Goal: Task Accomplishment & Management: Complete application form

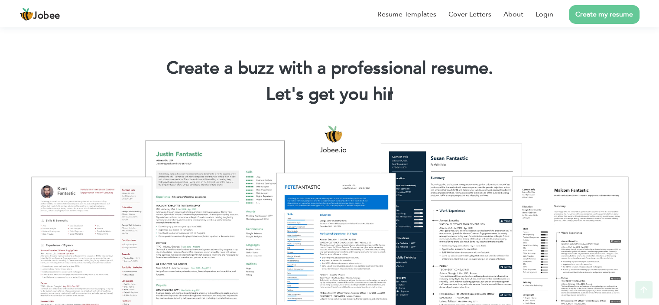
scroll to position [217, 0]
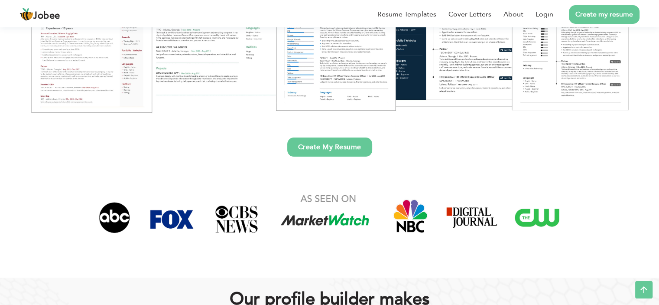
click at [347, 147] on link "Create My Resume" at bounding box center [329, 146] width 85 height 19
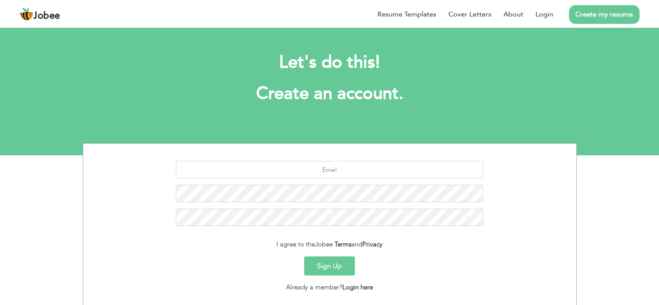
click at [342, 266] on button "Sign Up" at bounding box center [329, 265] width 51 height 19
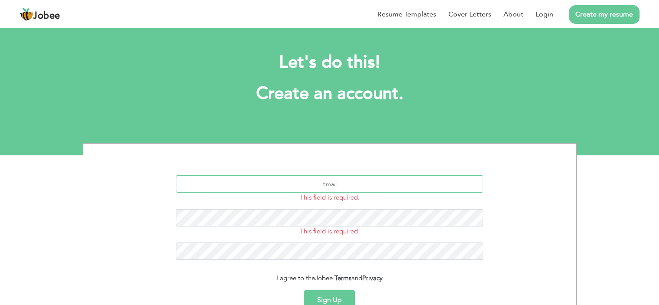
click at [369, 183] on input "text" at bounding box center [329, 183] width 307 height 17
type input "rahatkashifi007@gmail.com"
click at [304, 290] on button "Sign Up" at bounding box center [329, 299] width 51 height 19
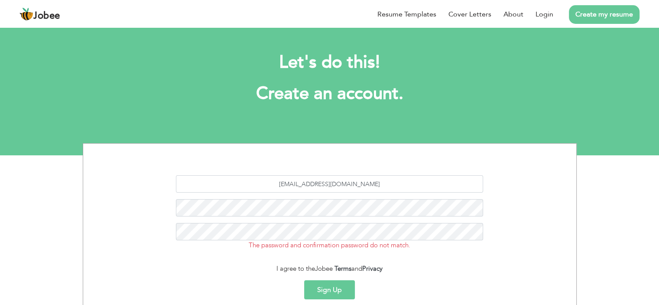
click at [337, 288] on button "Sign Up" at bounding box center [329, 289] width 51 height 19
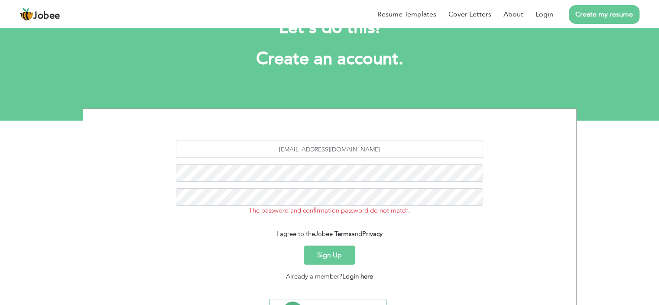
scroll to position [36, 0]
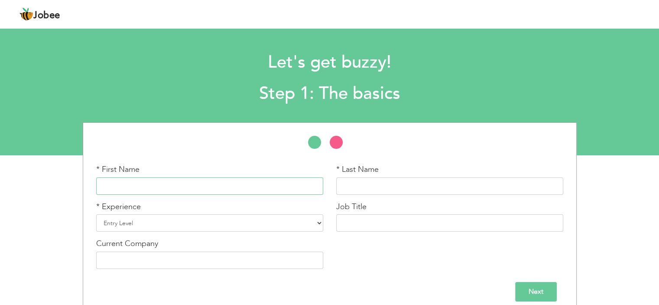
click at [218, 185] on input "text" at bounding box center [209, 185] width 227 height 17
type input "Muhammad Rahat"
type input "Ali"
type input "prolific"
click at [169, 221] on select "Entry Level Less than 1 Year 1 Year 2 Years 3 Years 4 Years 5 Years 6 Years 7 Y…" at bounding box center [209, 222] width 227 height 17
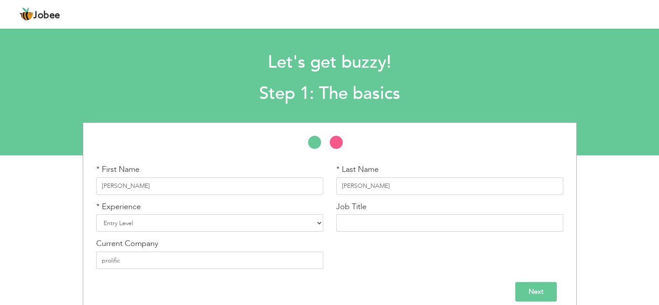
click at [45, 190] on div "* First Name Muhammad Rahat * Last Name Ali * Experience Entry Level" at bounding box center [329, 218] width 659 height 192
click at [144, 221] on select "Entry Level Less than 1 Year 1 Year 2 Years 3 Years 4 Years 5 Years 6 Years 7 Y…" at bounding box center [209, 222] width 227 height 17
click at [96, 214] on select "Entry Level Less than 1 Year 1 Year 2 Years 3 Years 4 Years 5 Years 6 Years 7 Y…" at bounding box center [209, 222] width 227 height 17
click at [376, 225] on input "text" at bounding box center [449, 222] width 227 height 17
click at [244, 221] on select "Entry Level Less than 1 Year 1 Year 2 Years 3 Years 4 Years 5 Years 6 Years 7 Y…" at bounding box center [209, 222] width 227 height 17
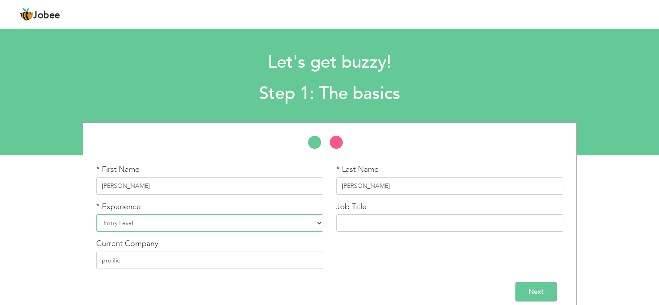
select select "14"
click at [96, 214] on select "Entry Level Less than 1 Year 1 Year 2 Years 3 Years 4 Years 5 Years 6 Years 7 Y…" at bounding box center [209, 222] width 227 height 17
click at [387, 222] on input "text" at bounding box center [449, 222] width 227 height 17
type input "Teacher"
click at [265, 185] on input "Muhammad Rahat" at bounding box center [209, 185] width 227 height 17
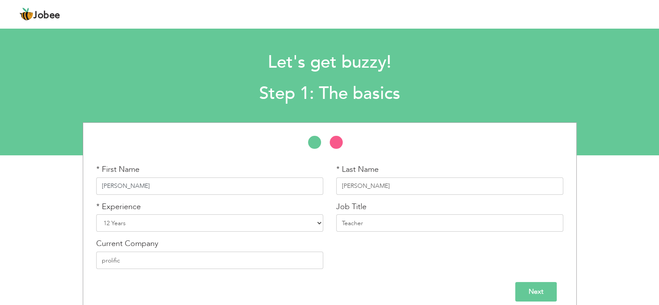
drag, startPoint x: 172, startPoint y: 185, endPoint x: 88, endPoint y: 185, distance: 84.1
click at [88, 185] on div "* First Name Muhammad Rahat * Last Name Ali * Experience Entry Level 1 Year" at bounding box center [330, 218] width 494 height 192
type input "Farzana"
drag, startPoint x: 360, startPoint y: 186, endPoint x: 325, endPoint y: 185, distance: 34.7
click at [325, 185] on div "* First Name Farzana * Last Name Ali * Experience Entry Level Less than 1 Year …" at bounding box center [330, 219] width 480 height 111
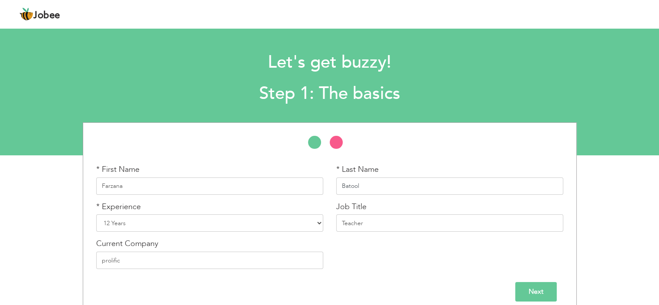
type input "Batool"
click at [224, 263] on input "prolific" at bounding box center [209, 259] width 227 height 17
type input "p"
click at [206, 261] on input "text" at bounding box center [209, 259] width 227 height 17
type input "APSACS"
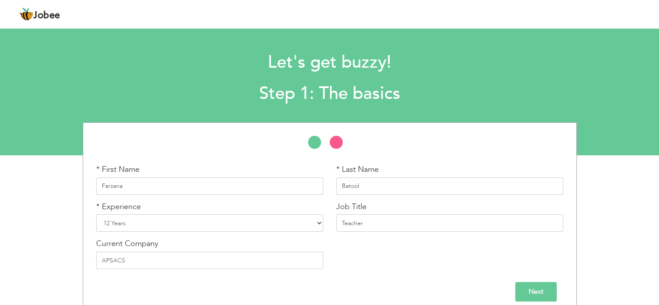
click at [534, 288] on input "Next" at bounding box center [536, 292] width 42 height 20
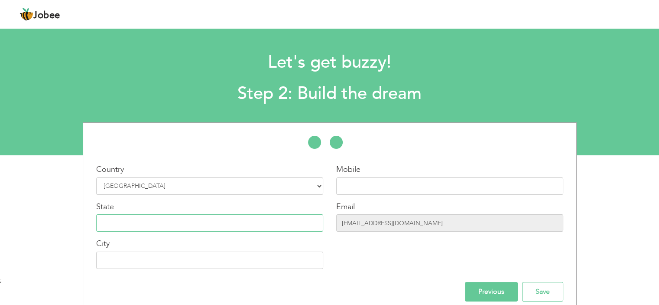
click at [196, 222] on input "text" at bounding box center [209, 222] width 227 height 17
click at [149, 265] on input "text" at bounding box center [209, 259] width 227 height 17
type input "[DEMOGRAPHIC_DATA]"
type input "03317780100"
click at [201, 223] on input "text" at bounding box center [209, 222] width 227 height 17
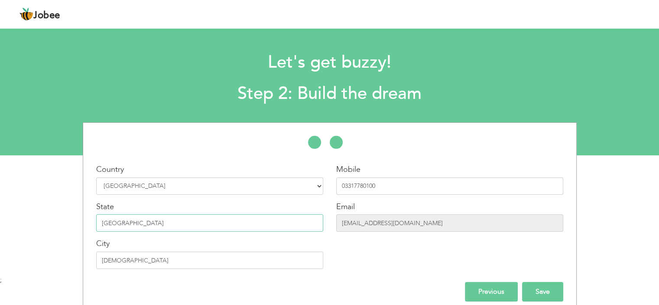
type input "[GEOGRAPHIC_DATA]"
click at [536, 290] on input "Save" at bounding box center [542, 292] width 41 height 20
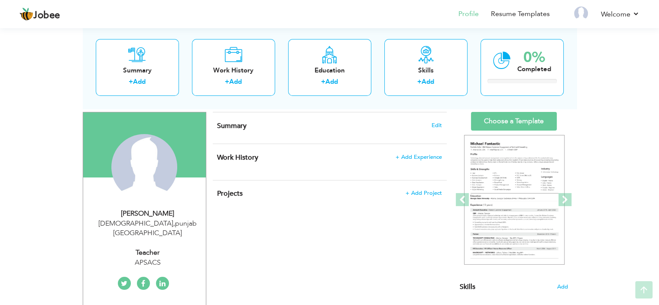
scroll to position [42, 0]
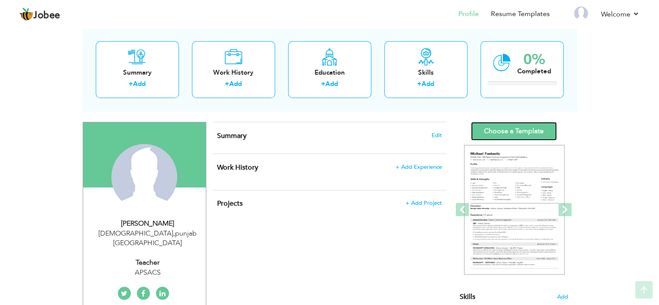
click at [481, 135] on link "Choose a Template" at bounding box center [514, 131] width 86 height 19
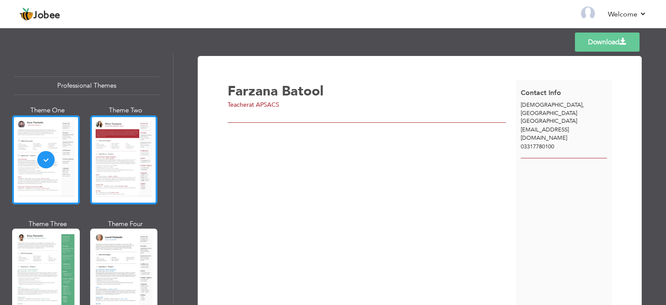
click at [126, 162] on div at bounding box center [124, 159] width 68 height 89
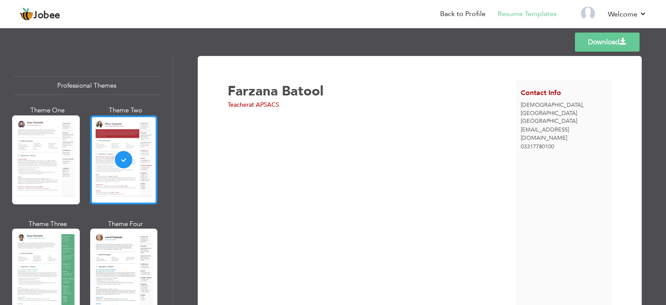
click at [133, 151] on div at bounding box center [124, 159] width 68 height 89
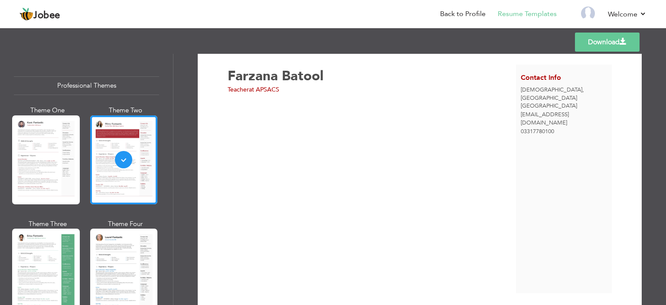
scroll to position [23, 0]
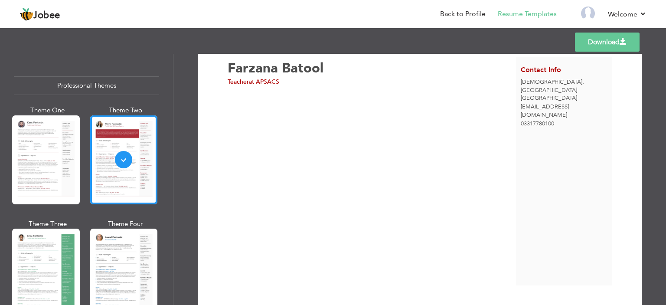
click at [483, 137] on div "[PERSON_NAME] Teacher at APSACS" at bounding box center [372, 171] width 288 height 228
click at [404, 119] on div "[PERSON_NAME] Teacher at APSACS" at bounding box center [372, 171] width 288 height 228
click at [122, 160] on div at bounding box center [124, 159] width 68 height 89
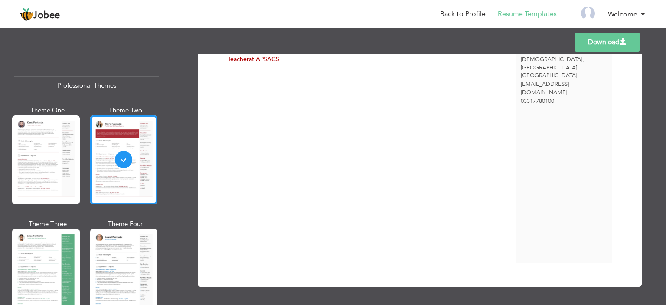
scroll to position [0, 0]
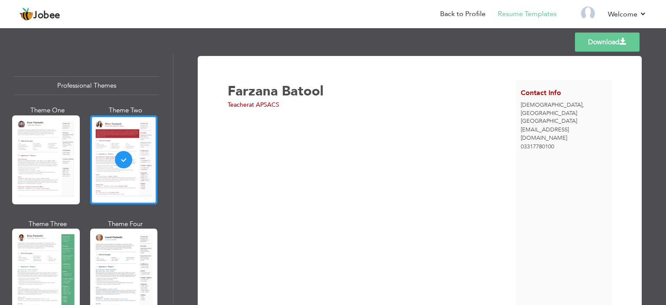
click at [372, 147] on div "Farzana Batool Teacher at APSACS" at bounding box center [372, 194] width 288 height 228
click at [258, 82] on span "Farzana" at bounding box center [253, 91] width 50 height 18
drag, startPoint x: 285, startPoint y: 147, endPoint x: 127, endPoint y: 146, distance: 158.6
drag, startPoint x: 127, startPoint y: 146, endPoint x: 112, endPoint y: 158, distance: 18.5
click at [112, 158] on div at bounding box center [124, 159] width 68 height 89
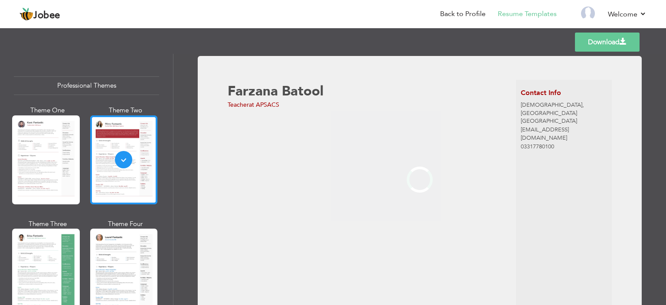
click at [123, 160] on div at bounding box center [124, 159] width 68 height 89
click at [123, 160] on div "Professional Themes Theme One Theme Two Theme Three Theme Four" at bounding box center [333, 179] width 666 height 251
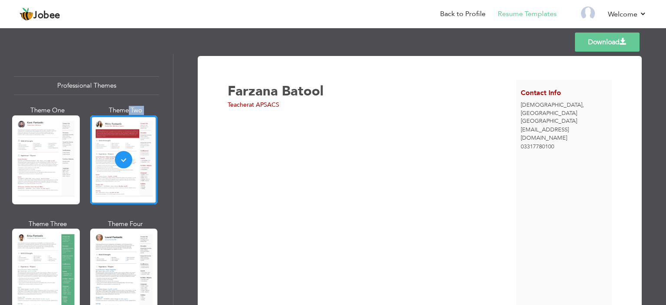
drag, startPoint x: 123, startPoint y: 159, endPoint x: 125, endPoint y: 109, distance: 49.9
click at [125, 109] on div "Theme Two" at bounding box center [126, 158] width 68 height 104
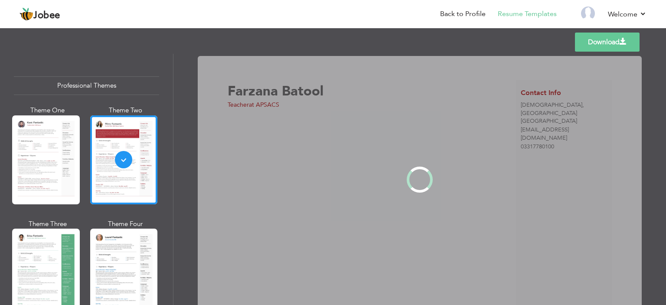
click at [258, 169] on div at bounding box center [419, 179] width 492 height 251
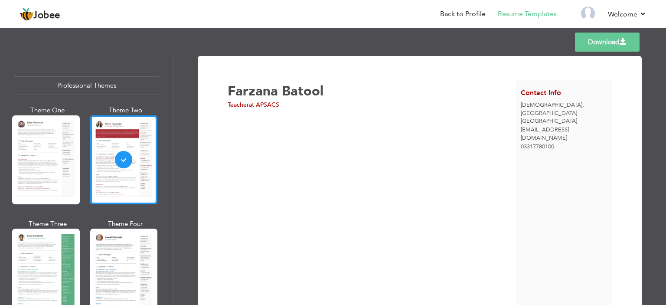
click at [272, 104] on span "at APSACS" at bounding box center [264, 105] width 30 height 8
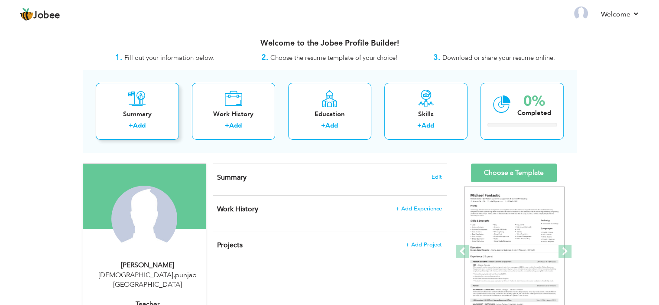
click at [131, 126] on label "+" at bounding box center [131, 125] width 4 height 9
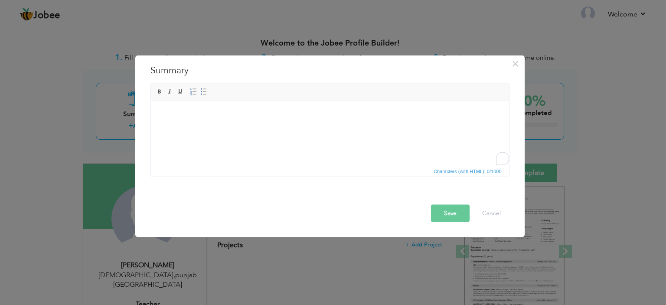
click at [229, 127] on html at bounding box center [329, 113] width 358 height 26
click at [417, 39] on div "× Summary Rich Text Editor, summaryEditor Editor toolbars Basic Styles Bold Ita…" at bounding box center [333, 152] width 666 height 305
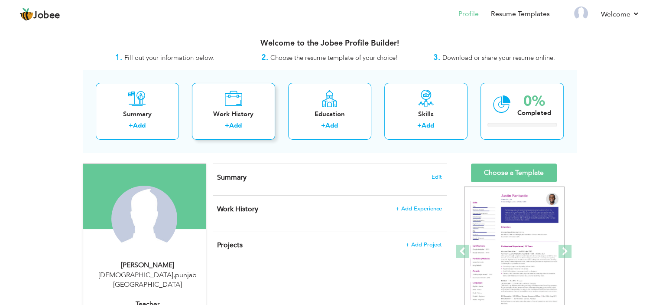
click at [228, 124] on label "+" at bounding box center [227, 125] width 4 height 9
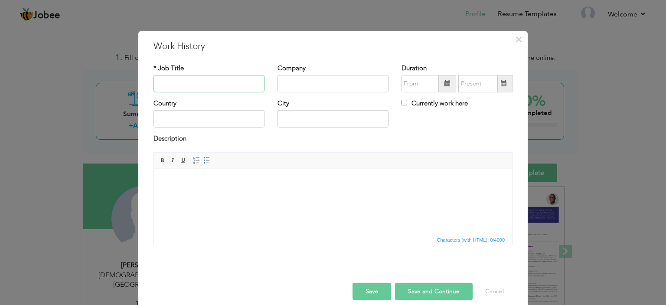
click at [192, 81] on input "text" at bounding box center [208, 83] width 111 height 17
type input "Teacher"
click at [316, 88] on input "text" at bounding box center [332, 83] width 111 height 17
type input "APSACS"
click at [174, 120] on input "text" at bounding box center [208, 118] width 111 height 17
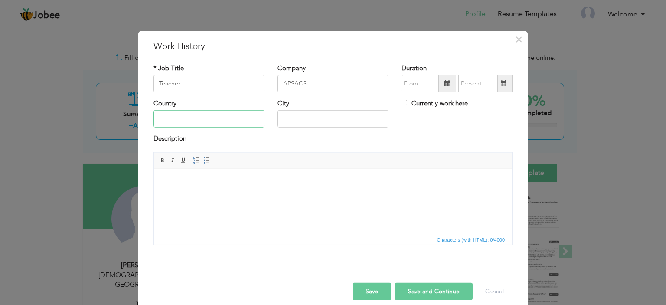
type input "[GEOGRAPHIC_DATA]"
type input "[DEMOGRAPHIC_DATA]"
click at [201, 195] on html at bounding box center [333, 182] width 358 height 26
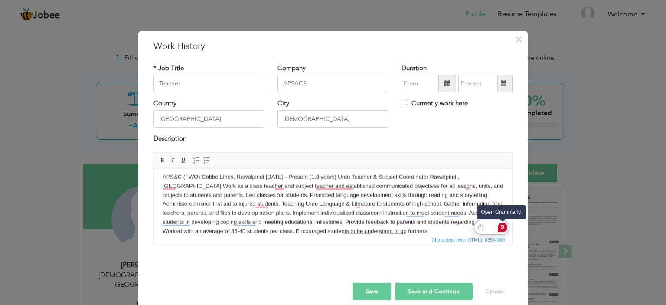
click at [504, 227] on div "9" at bounding box center [503, 227] width 10 height 10
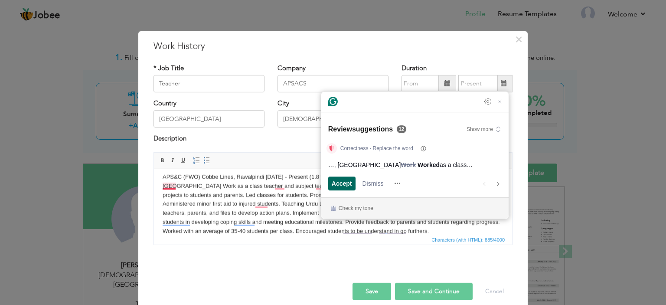
click at [345, 181] on span "Accept" at bounding box center [342, 183] width 20 height 9
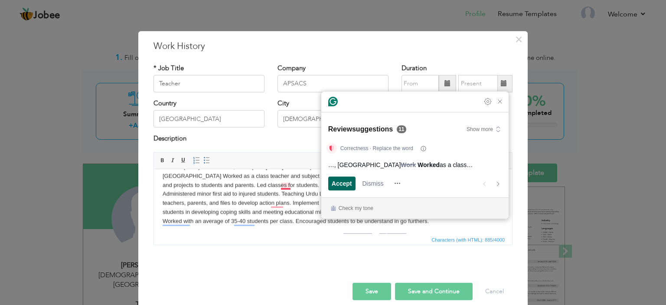
scroll to position [15, 0]
click at [345, 182] on span "Accept" at bounding box center [342, 183] width 20 height 9
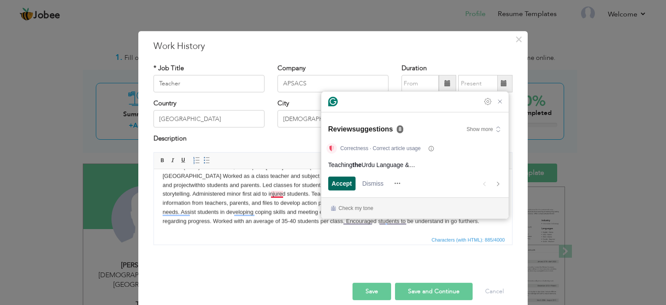
click at [345, 182] on span "Accept" at bounding box center [342, 183] width 20 height 9
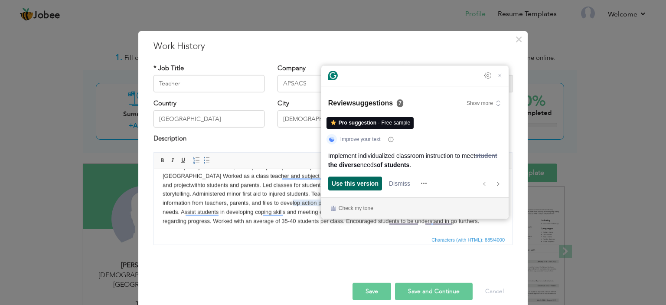
click at [345, 182] on span "Use this version" at bounding box center [355, 183] width 47 height 9
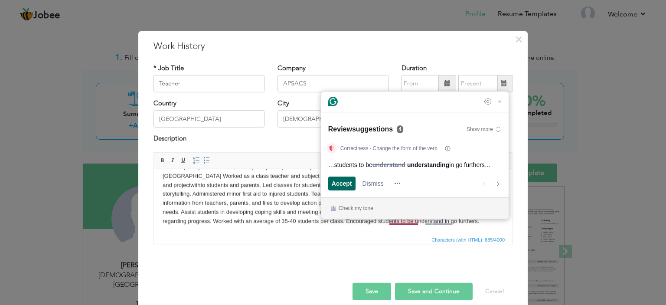
click at [345, 182] on span "Accept" at bounding box center [342, 183] width 20 height 9
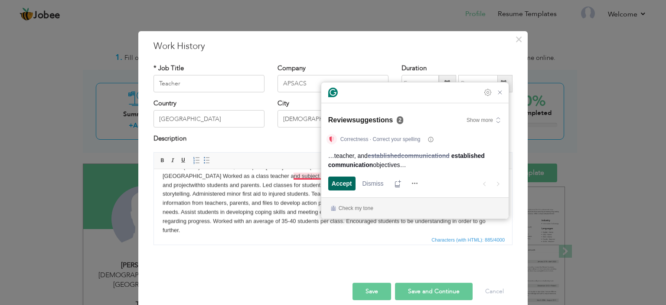
click at [345, 182] on span "Accept" at bounding box center [342, 183] width 20 height 9
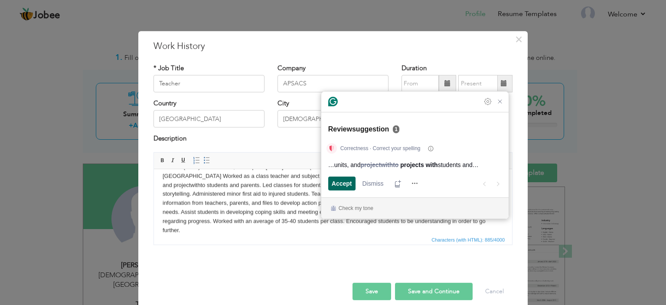
click at [345, 182] on span "Accept" at bounding box center [342, 183] width 20 height 9
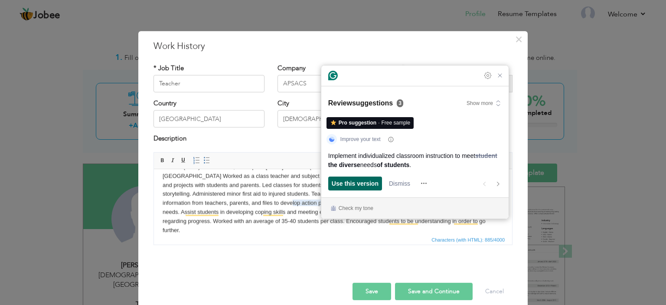
click at [345, 182] on span "Use this version" at bounding box center [355, 183] width 47 height 9
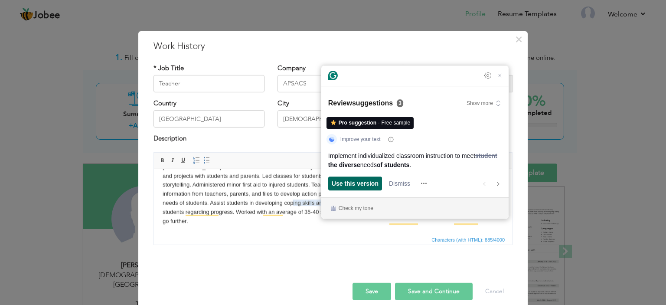
scroll to position [24, 0]
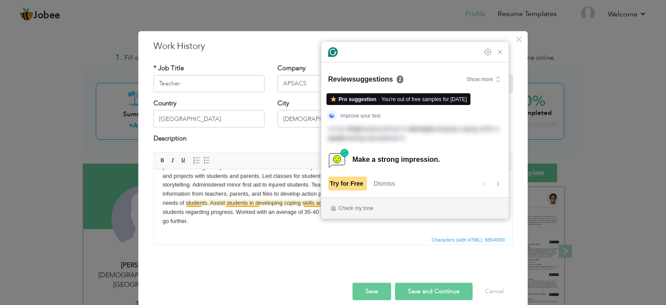
click at [346, 183] on span "Try for Free" at bounding box center [346, 183] width 33 height 7
click at [384, 182] on span "Dismiss" at bounding box center [384, 183] width 21 height 9
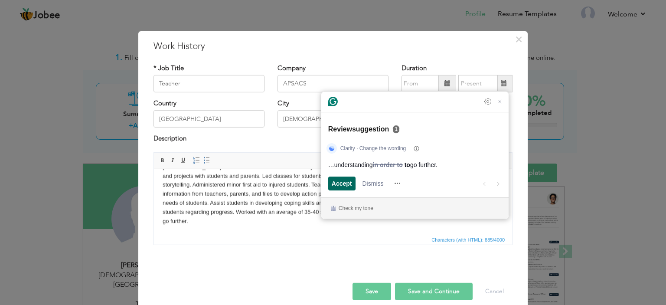
click at [342, 185] on span "Accept" at bounding box center [342, 183] width 20 height 9
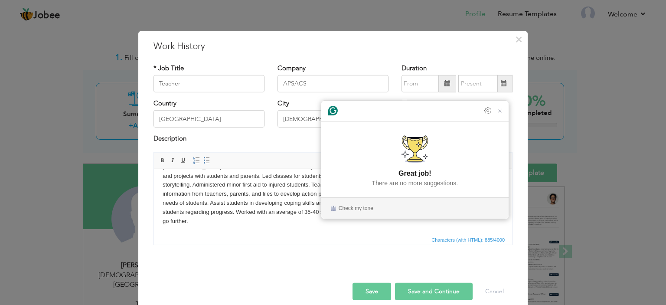
scroll to position [15, 0]
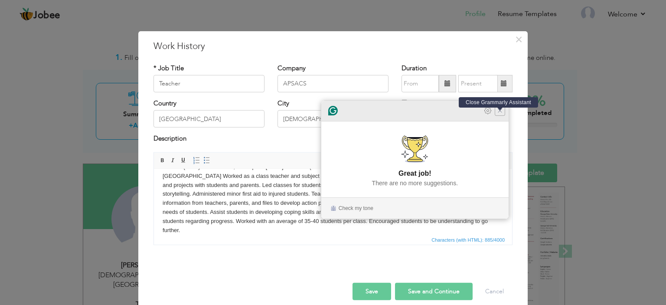
click at [501, 114] on icon "Close Grammarly Assistant" at bounding box center [499, 110] width 7 height 7
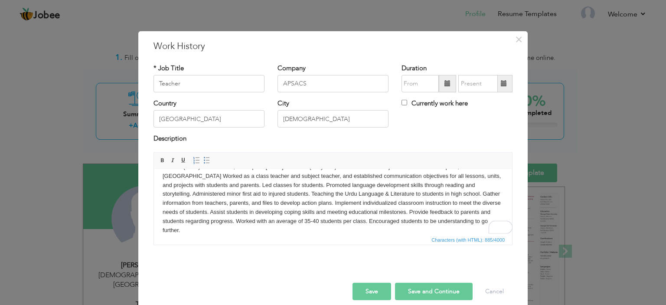
click at [510, 207] on div "Rich Text Editor, workEditor Editor toolbars Basic Styles Bold Italic Underline…" at bounding box center [333, 201] width 372 height 99
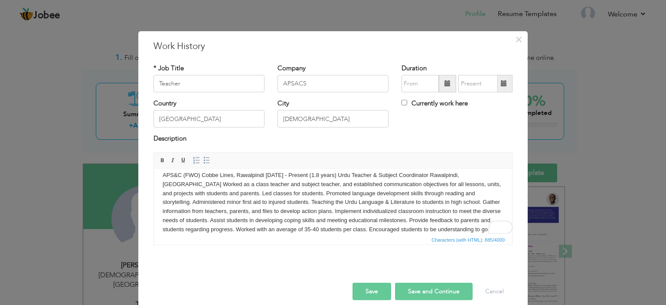
scroll to position [0, 0]
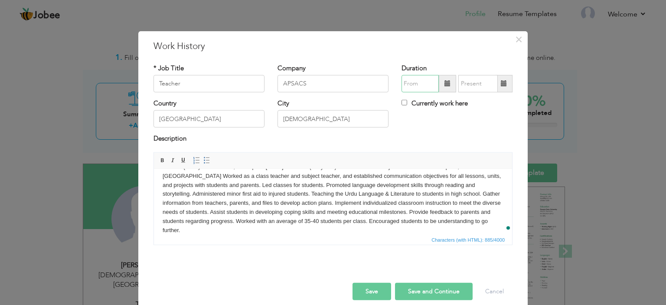
type input "08/2025"
click at [418, 83] on input "08/2025" at bounding box center [419, 83] width 37 height 17
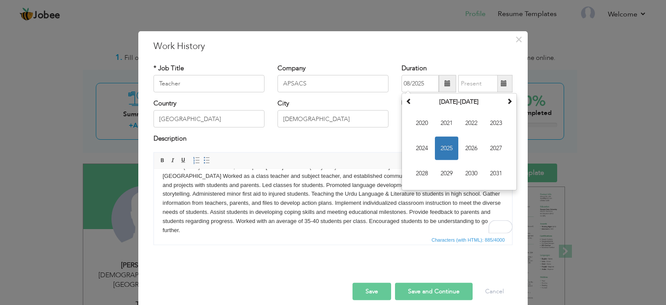
click at [361, 38] on div "× Work History * Job Title Teacher Company APSACS Duration 08/2025 August 2025 …" at bounding box center [332, 173] width 389 height 284
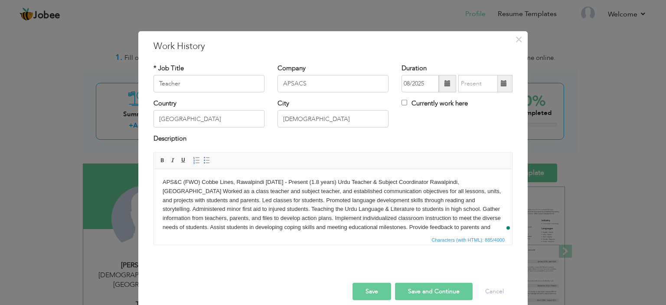
click at [340, 182] on body "APS&C (FWO) Cobbe Lines, Rawalpindi Jul 2021 - Present (1.8 years) Urdu Teacher…" at bounding box center [333, 213] width 341 height 72
click at [287, 181] on body "APS&C (FWO) Cobbe Lines, Rawalpindi Jul 2021 - Present (1.8 years) Urdu Teacher…" at bounding box center [333, 213] width 341 height 72
click at [287, 183] on body "APS&C (FWO) Cobbe Lines, Rawalpindi Jul 2021all over 11 year - Present (1.8 yea…" at bounding box center [333, 213] width 341 height 72
click at [338, 183] on body "APS&C (FWO) Cobbe Lines, Rawalpindi Jul 2021 (all over 11 years experiecn) - Pr…" at bounding box center [333, 213] width 341 height 72
click at [193, 159] on span at bounding box center [196, 160] width 7 height 7
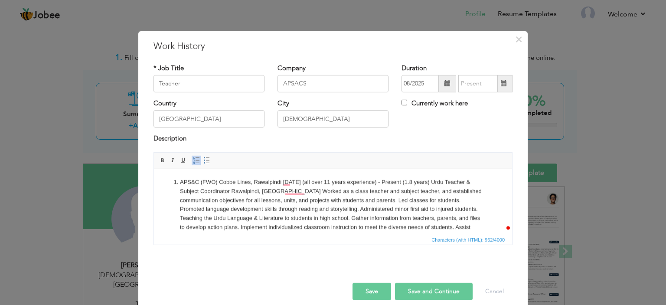
click at [193, 159] on span at bounding box center [196, 160] width 7 height 7
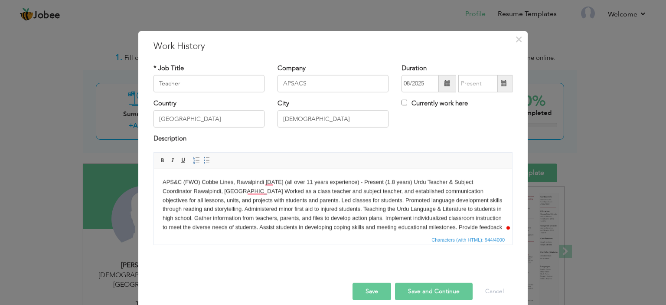
drag, startPoint x: 291, startPoint y: 182, endPoint x: 360, endPoint y: 179, distance: 68.5
click at [360, 179] on body "APS&C (FWO) Cobbe Lines, Rawalpindi Jul 2021 (all over 11 years experience ) - …" at bounding box center [333, 213] width 341 height 72
click at [161, 159] on span at bounding box center [162, 160] width 7 height 7
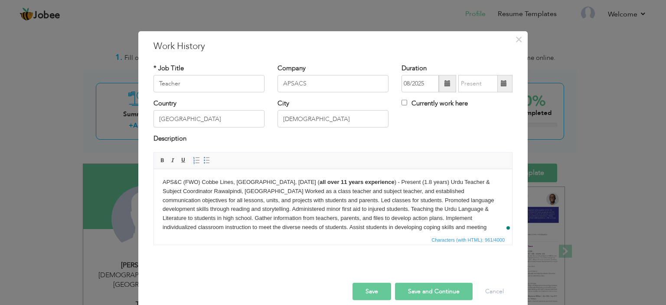
click at [250, 221] on body "APS&C (FWO) Cobbe Lines, Rawalpindi, Jul 2021 ( all over 11 years experience ) …" at bounding box center [333, 213] width 341 height 72
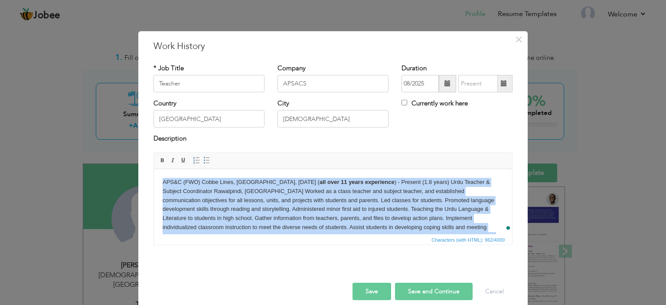
copy body "APS&C (FWO) Cobbe Lines, Rawalpindi, Jul 2021 ( all over 11 years experience ) …"
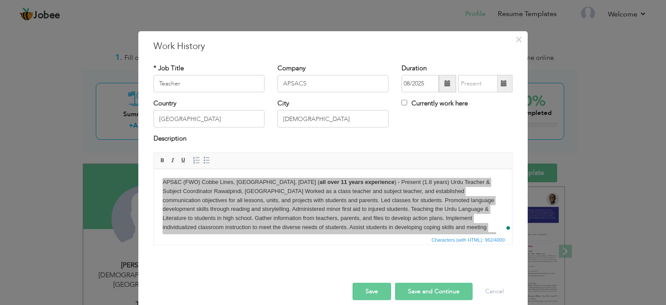
drag, startPoint x: 336, startPoint y: 165, endPoint x: 331, endPoint y: 168, distance: 5.7
click at [335, 166] on span "Editor toolbars Basic Styles Bold Italic Underline Paragraph Insert/Remove Numb…" at bounding box center [333, 161] width 358 height 16
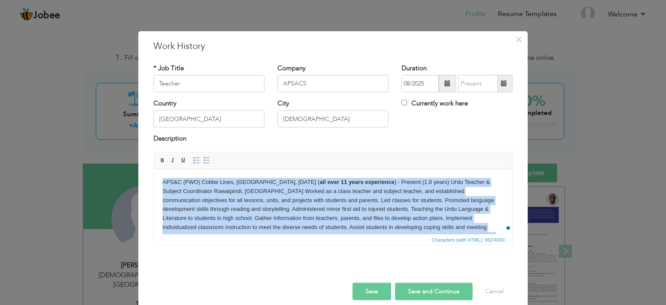
click at [319, 183] on strong "all over 11 years experience" at bounding box center [356, 181] width 75 height 7
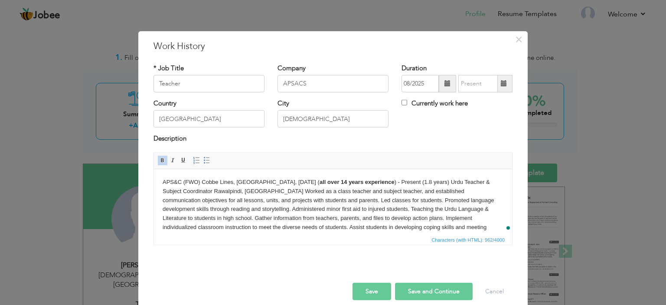
click at [325, 204] on body "APS&C (FWO) Cobbe Lines, Rawalpindi, Jul 2021 ( all over 14 years experience ) …" at bounding box center [333, 213] width 341 height 72
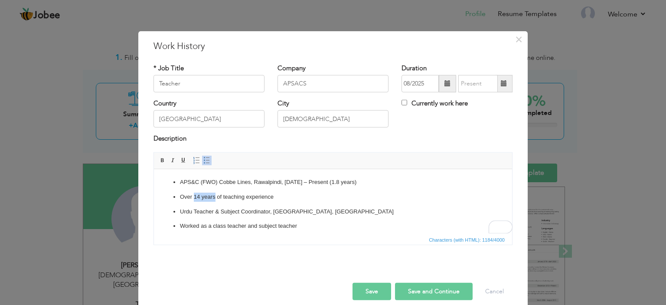
drag, startPoint x: 194, startPoint y: 196, endPoint x: 216, endPoint y: 196, distance: 22.1
click at [216, 196] on p "Over 14 years of teaching experience" at bounding box center [333, 196] width 306 height 9
click at [162, 161] on span at bounding box center [162, 160] width 7 height 7
click at [318, 205] on ul "APS&C (FWO) Cobbe Lines, Rawalpindi, Jul 2021 – Present (1.8 years) Over 14 yea…" at bounding box center [333, 284] width 341 height 214
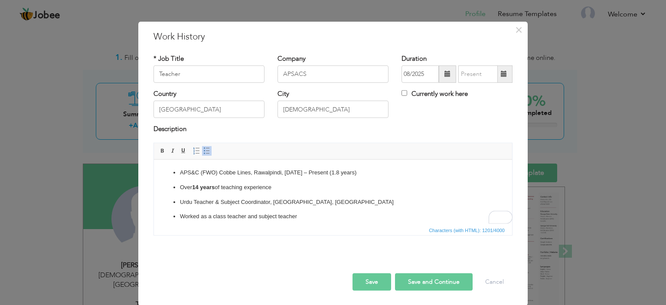
click at [374, 282] on button "Save" at bounding box center [371, 281] width 39 height 17
click at [401, 93] on input "Currently work here" at bounding box center [404, 93] width 6 height 6
click at [401, 91] on input "Currently work here" at bounding box center [404, 93] width 6 height 6
checkbox input "false"
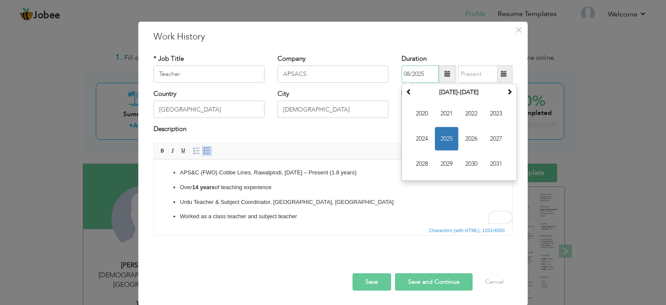
click at [433, 74] on input "08/2025" at bounding box center [419, 73] width 37 height 17
click at [406, 91] on span at bounding box center [409, 91] width 6 height 6
click at [506, 91] on span at bounding box center [509, 91] width 6 height 6
click at [406, 88] on span at bounding box center [409, 91] width 6 height 6
click at [469, 116] on span "2012" at bounding box center [470, 113] width 23 height 23
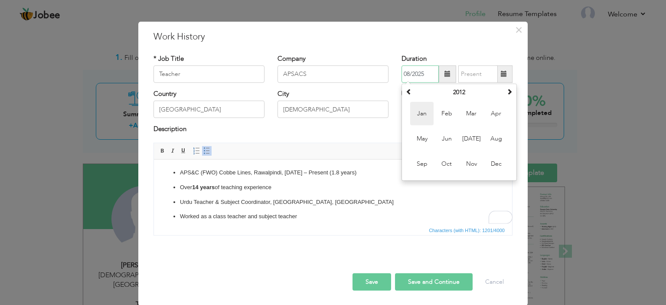
click at [420, 116] on span "Jan" at bounding box center [421, 113] width 23 height 23
type input "01/2012"
type input "08/2025"
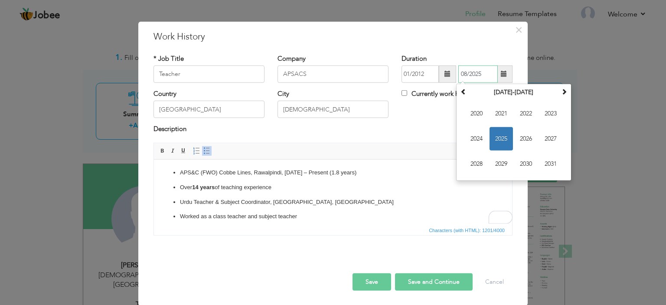
click at [486, 81] on input "08/2025" at bounding box center [477, 73] width 39 height 17
click at [497, 138] on span "2025" at bounding box center [500, 138] width 23 height 23
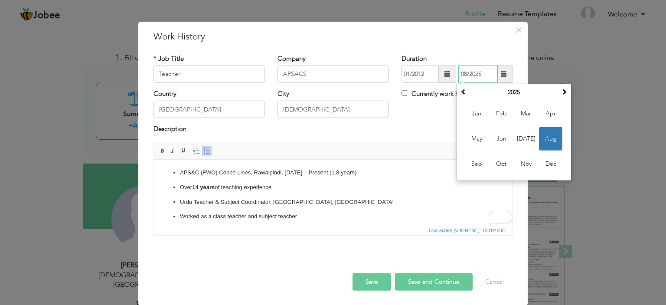
click at [543, 135] on span "Aug" at bounding box center [550, 138] width 23 height 23
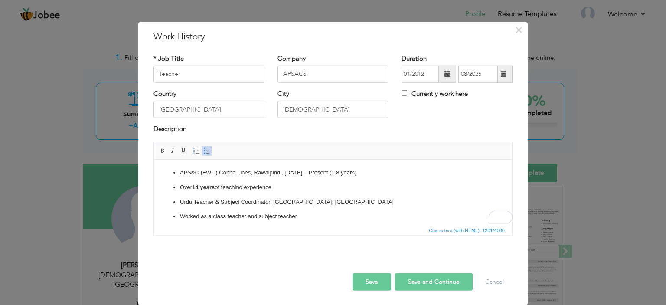
click at [377, 280] on button "Save" at bounding box center [371, 281] width 39 height 17
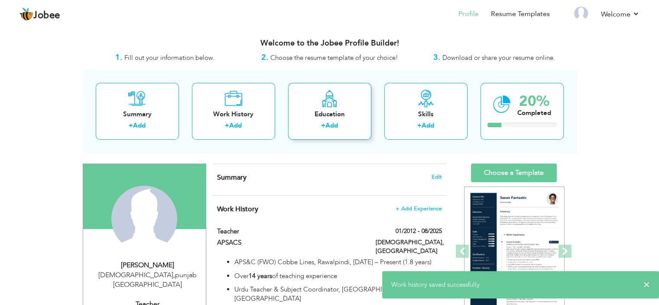
click at [322, 124] on label "+" at bounding box center [323, 125] width 4 height 9
radio input "true"
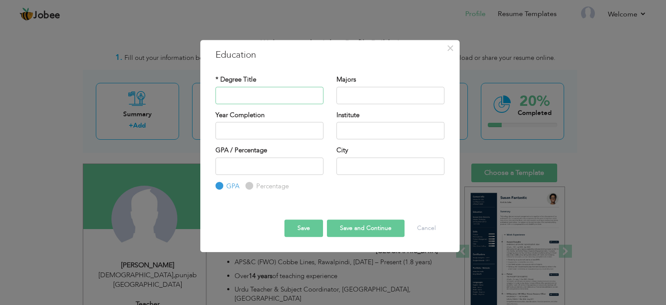
click at [288, 100] on input "text" at bounding box center [269, 95] width 108 height 17
click at [282, 93] on input "text" at bounding box center [269, 95] width 108 height 17
click at [348, 98] on input "text" at bounding box center [390, 95] width 108 height 17
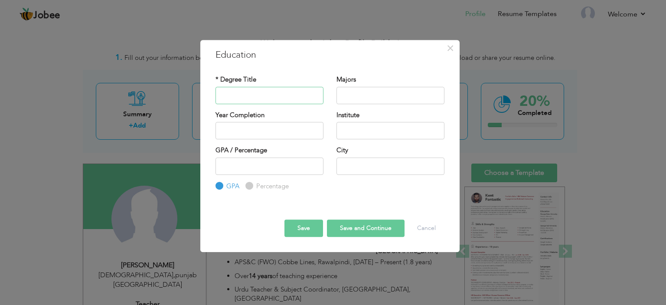
click at [284, 96] on input "text" at bounding box center [269, 95] width 108 height 17
type input "2025"
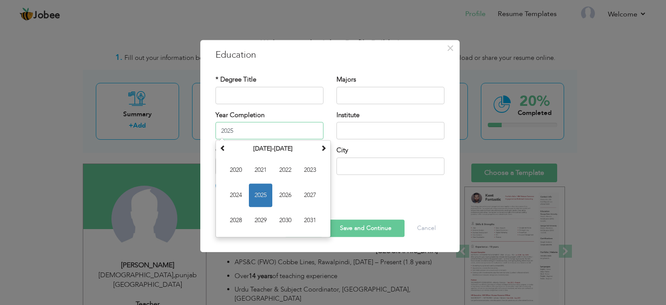
click at [264, 137] on input "2025" at bounding box center [269, 130] width 108 height 17
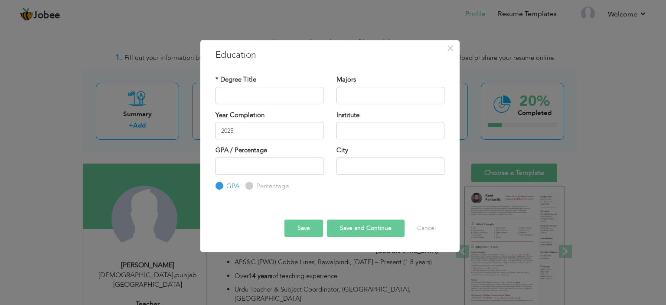
click at [280, 88] on div "* Degree Title" at bounding box center [269, 89] width 108 height 29
click at [272, 98] on input "text" at bounding box center [269, 95] width 108 height 17
paste input "M. Ed (PHC - Special Education)"
type input "M. Ed (PHC - Special Education)"
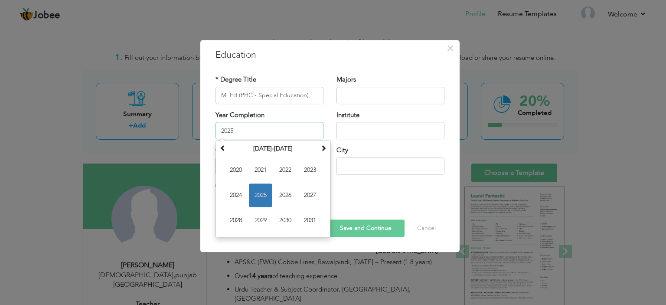
drag, startPoint x: 251, startPoint y: 130, endPoint x: 198, endPoint y: 130, distance: 52.9
click at [198, 130] on div "× Education * Degree Title M. Ed (PHC - Special Education) Majors" at bounding box center [333, 152] width 666 height 305
click at [264, 169] on span "2021" at bounding box center [260, 169] width 23 height 23
type input "2021"
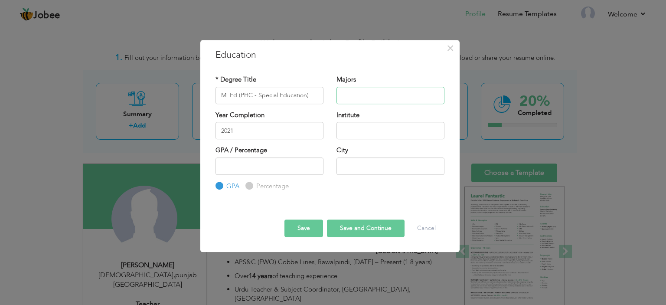
click at [377, 93] on input "text" at bounding box center [390, 95] width 108 height 17
click at [381, 130] on input "text" at bounding box center [390, 130] width 108 height 17
paste input "[PERSON_NAME] Open Univeristy, [GEOGRAPHIC_DATA]"
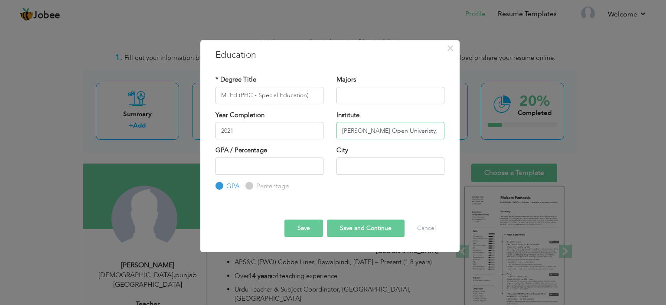
scroll to position [0, 11]
type input "[PERSON_NAME] Open Univeristy, [GEOGRAPHIC_DATA]"
click at [371, 170] on input "text" at bounding box center [390, 165] width 108 height 17
type input "[DEMOGRAPHIC_DATA]"
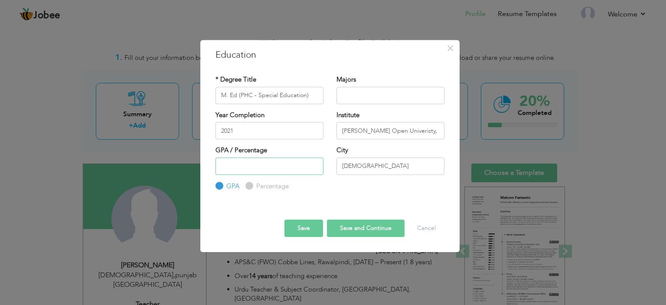
click at [288, 169] on input "number" at bounding box center [269, 165] width 108 height 17
click at [312, 164] on input "1" at bounding box center [269, 165] width 108 height 17
click at [312, 164] on input "2" at bounding box center [269, 165] width 108 height 17
click at [312, 164] on input "3" at bounding box center [269, 165] width 108 height 17
type input "14"
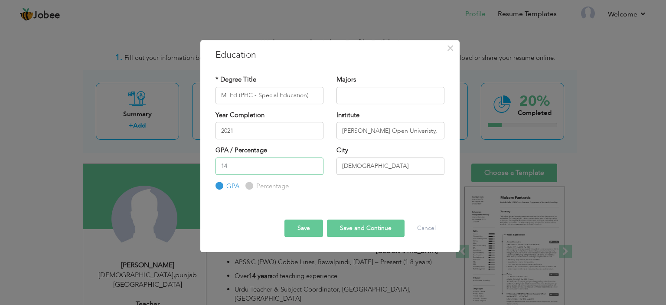
click at [312, 164] on input "14" at bounding box center [269, 165] width 108 height 17
click at [260, 185] on label "Percentage" at bounding box center [271, 186] width 35 height 9
click at [251, 185] on input "Percentage" at bounding box center [248, 186] width 6 height 6
radio input "true"
click at [313, 164] on input "81" at bounding box center [269, 165] width 108 height 17
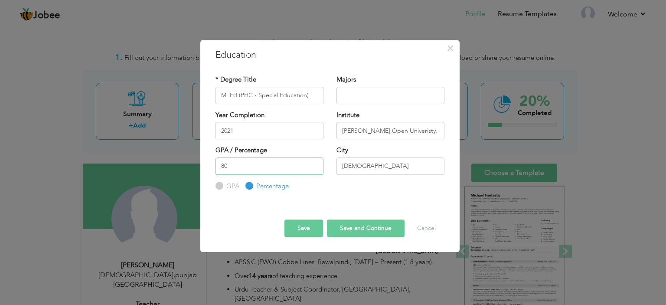
click at [315, 168] on input "80" at bounding box center [269, 165] width 108 height 17
click at [315, 168] on input "79" at bounding box center [269, 165] width 108 height 17
click at [315, 168] on input "78" at bounding box center [269, 165] width 108 height 17
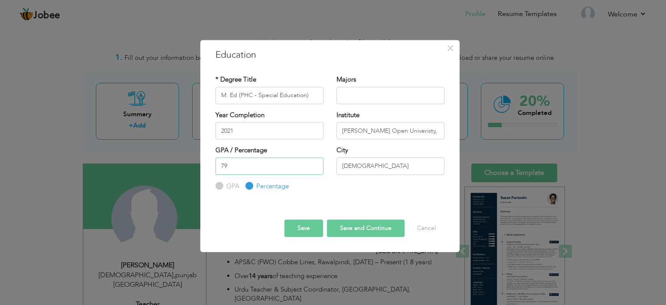
click at [312, 163] on input "79" at bounding box center [269, 165] width 108 height 17
click at [312, 163] on input "80" at bounding box center [269, 165] width 108 height 17
click at [312, 166] on input "79" at bounding box center [269, 165] width 108 height 17
click at [312, 166] on input "78" at bounding box center [269, 165] width 108 height 17
click at [312, 166] on input "77" at bounding box center [269, 165] width 108 height 17
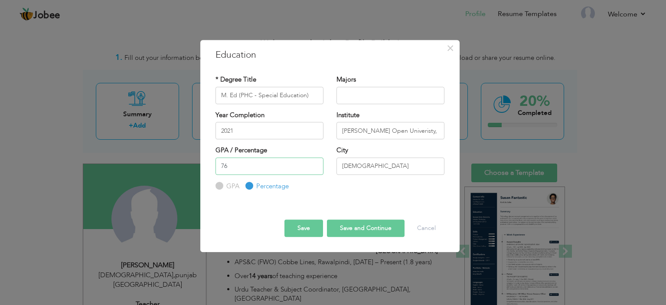
click at [312, 166] on input "76" at bounding box center [269, 165] width 108 height 17
click at [312, 166] on input "75" at bounding box center [269, 165] width 108 height 17
click at [312, 166] on input "74" at bounding box center [269, 165] width 108 height 17
click at [312, 166] on input "73" at bounding box center [269, 165] width 108 height 17
click at [312, 166] on input "72" at bounding box center [269, 165] width 108 height 17
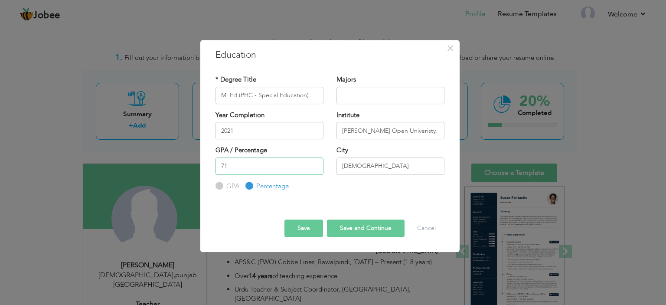
click at [312, 166] on input "71" at bounding box center [269, 165] width 108 height 17
type input "70"
click at [312, 166] on input "70" at bounding box center [269, 165] width 108 height 17
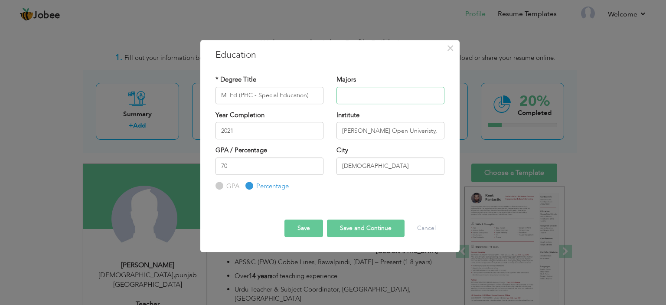
click at [372, 101] on input "text" at bounding box center [390, 95] width 108 height 17
click at [315, 230] on button "Save" at bounding box center [303, 227] width 39 height 17
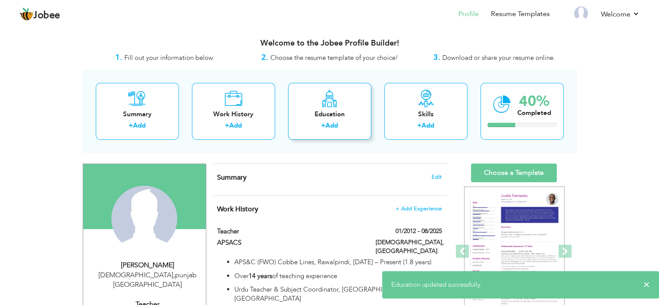
click at [321, 130] on label "+" at bounding box center [323, 125] width 4 height 9
radio input "true"
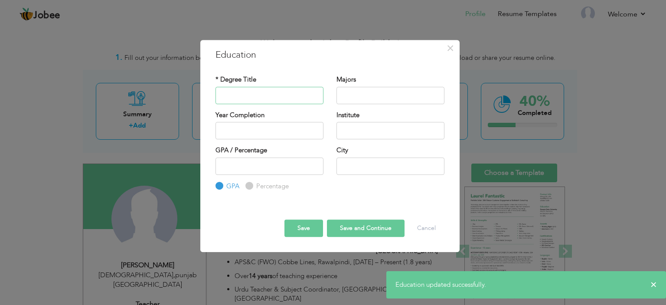
drag, startPoint x: 288, startPoint y: 100, endPoint x: 293, endPoint y: 97, distance: 6.3
click at [288, 100] on input "text" at bounding box center [269, 95] width 108 height 17
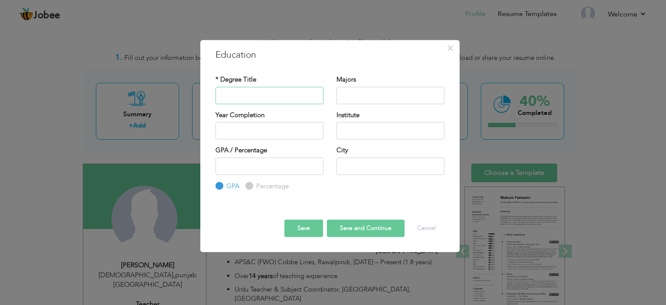
paste input "MA Urdu"
type input "MA Urdu"
click at [263, 125] on input "text" at bounding box center [269, 130] width 108 height 17
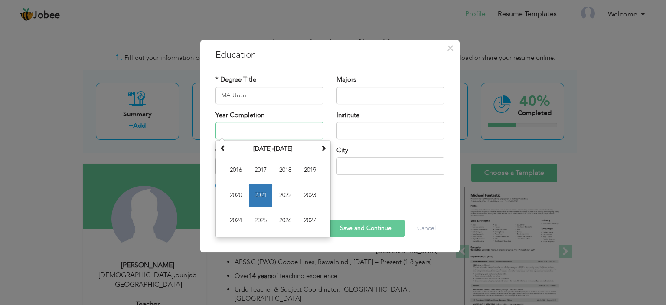
click at [270, 130] on input "text" at bounding box center [269, 130] width 108 height 17
click at [267, 172] on span "2017" at bounding box center [260, 169] width 23 height 23
type input "2017"
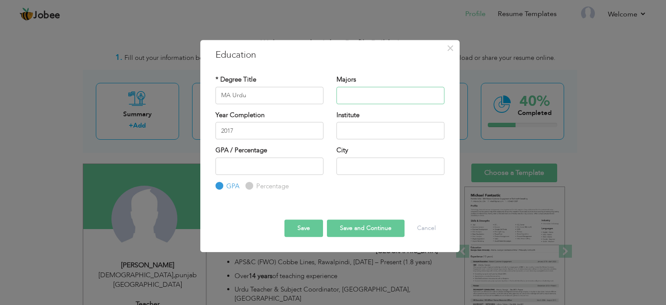
click at [367, 91] on input "text" at bounding box center [390, 95] width 108 height 17
drag, startPoint x: 366, startPoint y: 130, endPoint x: 366, endPoint y: 137, distance: 6.5
click at [366, 130] on input "text" at bounding box center [390, 130] width 108 height 17
paste input "[GEOGRAPHIC_DATA], [GEOGRAPHIC_DATA]"
type input "[GEOGRAPHIC_DATA], [GEOGRAPHIC_DATA]"
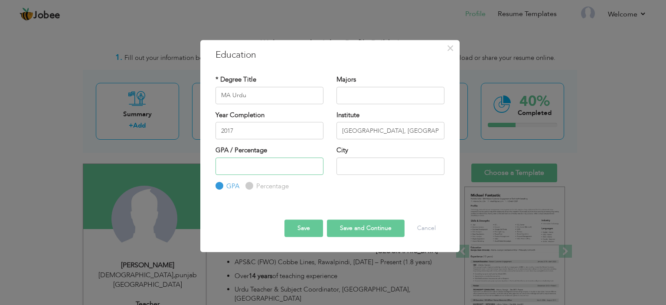
click at [279, 163] on input "number" at bounding box center [269, 165] width 108 height 17
click at [263, 186] on label "Percentage" at bounding box center [271, 186] width 35 height 9
click at [251, 186] on input "Percentage" at bounding box center [248, 186] width 6 height 6
radio input "true"
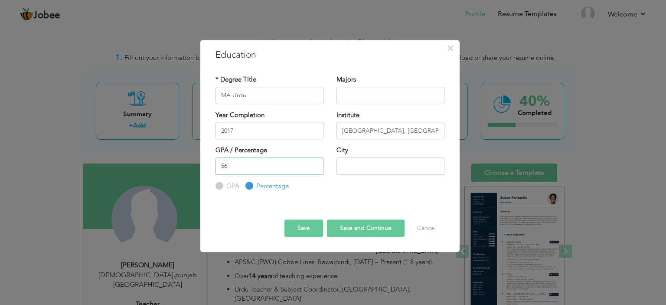
click at [314, 163] on input "56" at bounding box center [269, 165] width 108 height 17
type input "55"
click at [315, 166] on input "55" at bounding box center [269, 165] width 108 height 17
click at [346, 161] on input "text" at bounding box center [390, 165] width 108 height 17
type input "[DEMOGRAPHIC_DATA]"
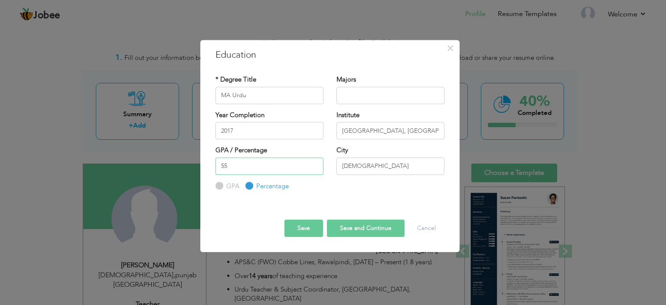
drag, startPoint x: 302, startPoint y: 173, endPoint x: 292, endPoint y: 173, distance: 10.0
click at [302, 173] on input "55" at bounding box center [269, 165] width 108 height 17
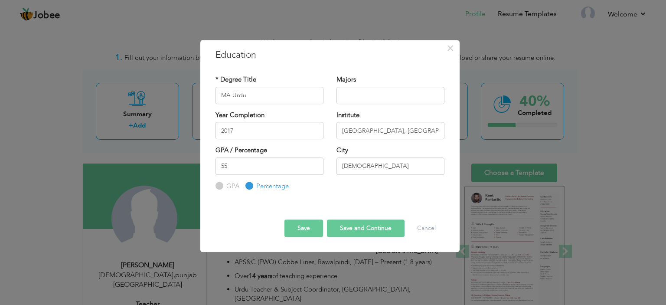
click at [312, 227] on button "Save" at bounding box center [303, 227] width 39 height 17
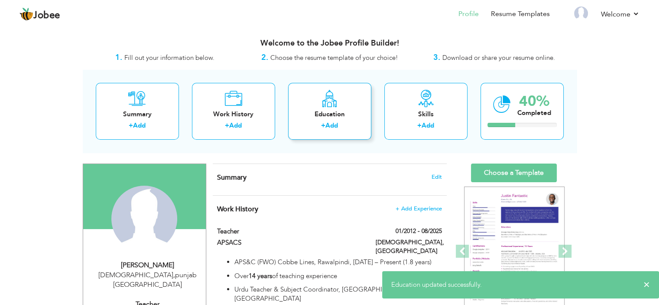
click at [345, 125] on div "+ Add" at bounding box center [329, 126] width 69 height 11
radio input "true"
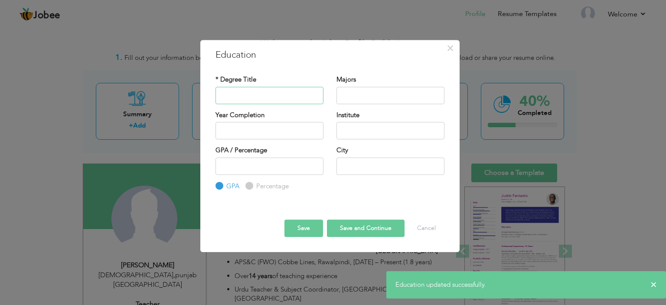
drag, startPoint x: 242, startPoint y: 99, endPoint x: 300, endPoint y: 49, distance: 76.2
click at [242, 99] on input "text" at bounding box center [269, 95] width 108 height 17
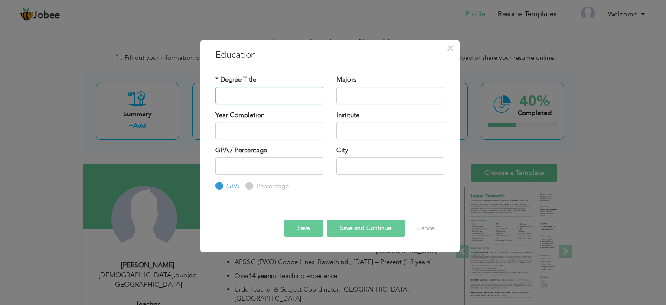
paste input "B. Ed"
type input "B. Ed"
click at [270, 127] on input "text" at bounding box center [269, 130] width 108 height 17
click at [260, 131] on input "text" at bounding box center [269, 130] width 108 height 17
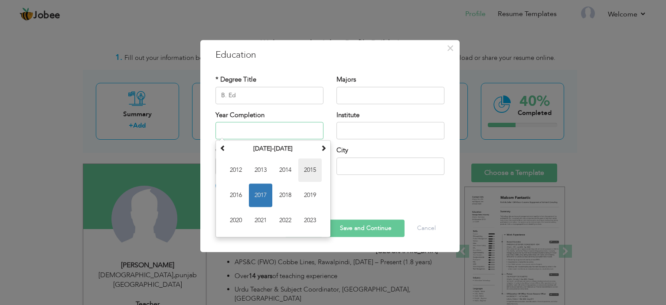
click at [314, 173] on span "2015" at bounding box center [309, 169] width 23 height 23
type input "2015"
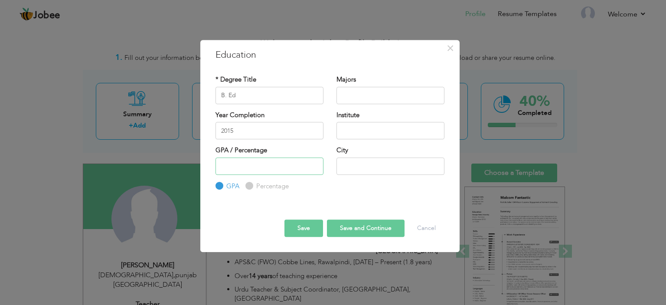
click at [281, 169] on input "number" at bounding box center [269, 165] width 108 height 17
drag, startPoint x: 273, startPoint y: 182, endPoint x: 303, endPoint y: 167, distance: 33.5
click at [274, 182] on label "Percentage" at bounding box center [271, 186] width 35 height 9
click at [251, 183] on input "Percentage" at bounding box center [248, 186] width 6 height 6
radio input "true"
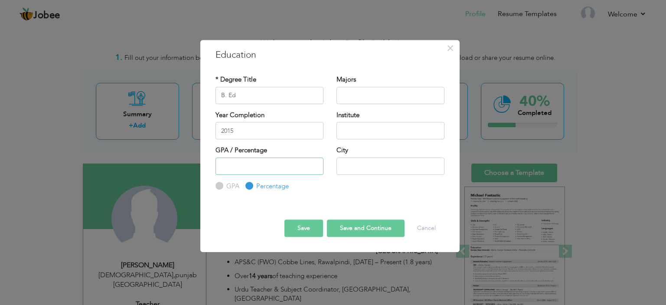
drag, startPoint x: 276, startPoint y: 163, endPoint x: 258, endPoint y: 168, distance: 18.9
click at [258, 168] on input "number" at bounding box center [269, 165] width 108 height 17
type input "65"
click at [371, 90] on input "text" at bounding box center [390, 95] width 108 height 17
click at [366, 125] on input "text" at bounding box center [390, 130] width 108 height 17
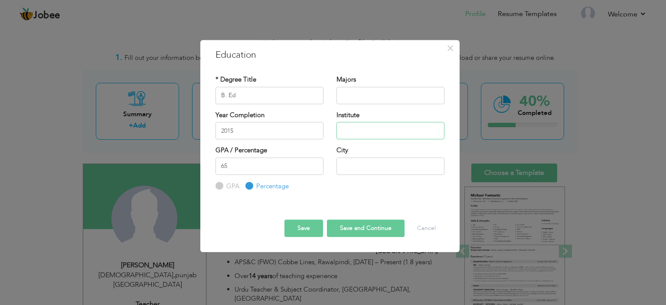
paste input "[PERSON_NAME] Open Univeristy, [GEOGRAPHIC_DATA]"
type input "[PERSON_NAME] Open Univeristy, [GEOGRAPHIC_DATA]"
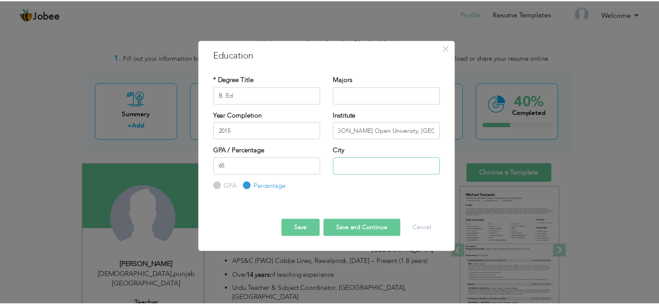
scroll to position [0, 0]
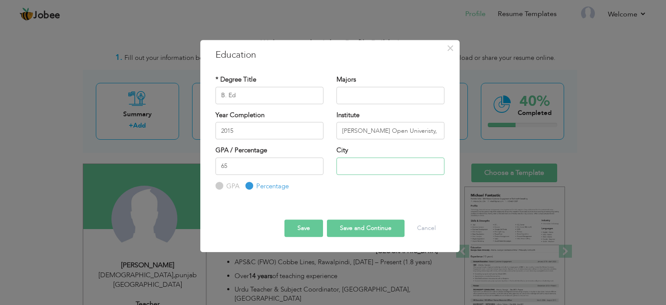
click at [370, 161] on input "text" at bounding box center [390, 165] width 108 height 17
type input "[DEMOGRAPHIC_DATA]"
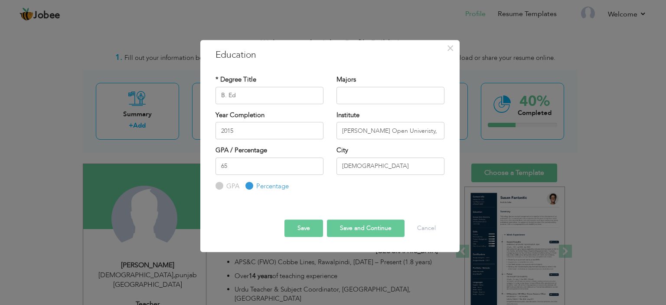
click at [314, 222] on button "Save" at bounding box center [303, 227] width 39 height 17
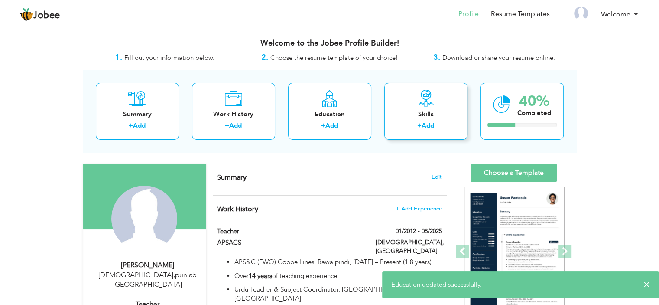
click at [421, 112] on div "Skills" at bounding box center [425, 114] width 69 height 9
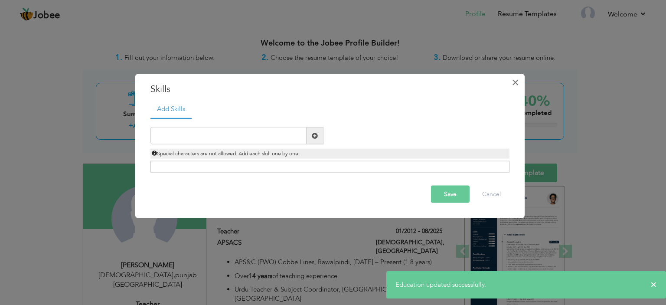
click at [519, 85] on button "×" at bounding box center [515, 82] width 14 height 14
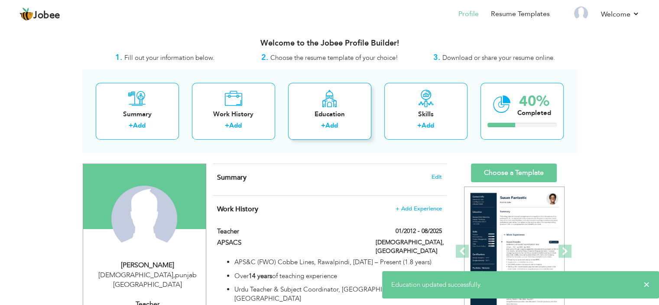
click at [353, 114] on div "Education" at bounding box center [329, 114] width 69 height 9
radio input "true"
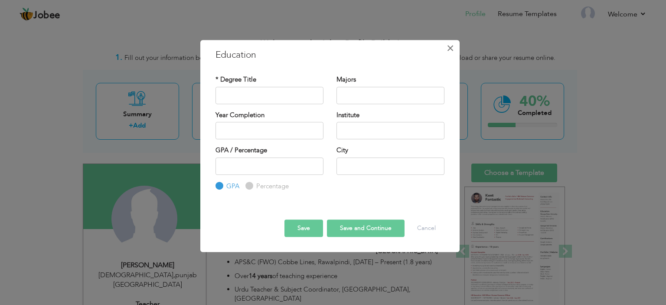
click at [450, 46] on span "×" at bounding box center [449, 48] width 7 height 16
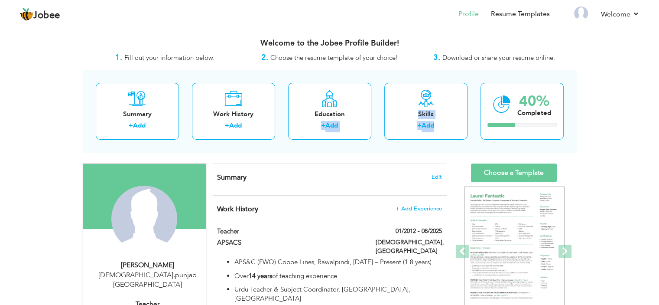
drag, startPoint x: 434, startPoint y: 120, endPoint x: 282, endPoint y: 128, distance: 152.8
click at [282, 128] on div "Summary + Add Work History + Add Education + Add Skills + Add 40% Completed" at bounding box center [330, 111] width 494 height 83
click at [288, 145] on div "Summary + Add Work History + Add Education + Add Skills + Add 40% Completed" at bounding box center [330, 111] width 494 height 83
click at [152, 124] on div "+ Add" at bounding box center [137, 126] width 69 height 11
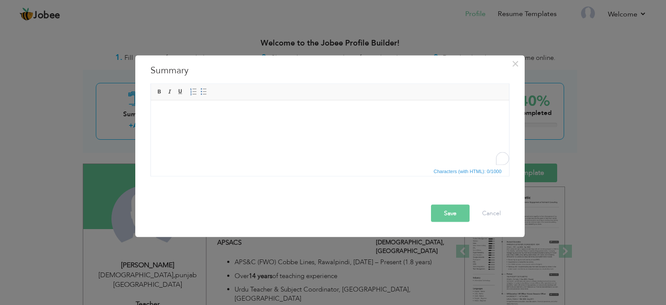
click at [360, 124] on html at bounding box center [329, 113] width 358 height 26
click at [540, 78] on div "× Summary Rich Text Editor, summaryEditor Editor toolbars Basic Styles Bold Ita…" at bounding box center [333, 152] width 666 height 305
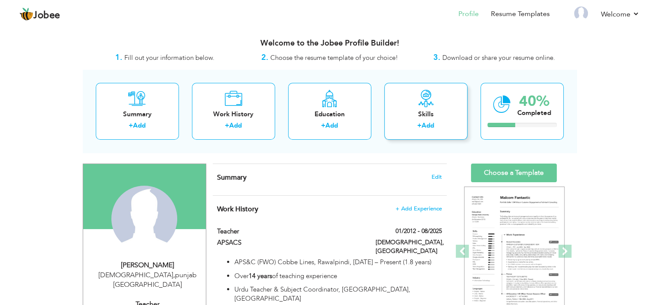
click at [418, 125] on label "+" at bounding box center [419, 125] width 4 height 9
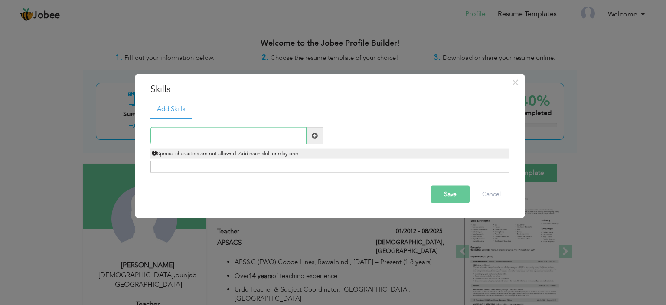
paste input "✔ Coaching ✔ Communication Skills ✔ Counseling ✔ M"
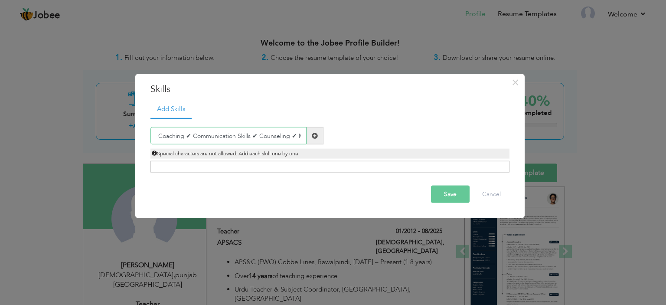
drag, startPoint x: 185, startPoint y: 136, endPoint x: 321, endPoint y: 137, distance: 135.2
click at [321, 137] on div "✔ Coaching ✔ Communication Skills ✔ Counseling ✔ M" at bounding box center [236, 135] width 173 height 17
drag, startPoint x: 160, startPoint y: 137, endPoint x: 137, endPoint y: 137, distance: 23.4
click at [137, 137] on div "× Skills Add Skills ✔ Coaching Duplicate entry Already Exist Save" at bounding box center [329, 146] width 389 height 144
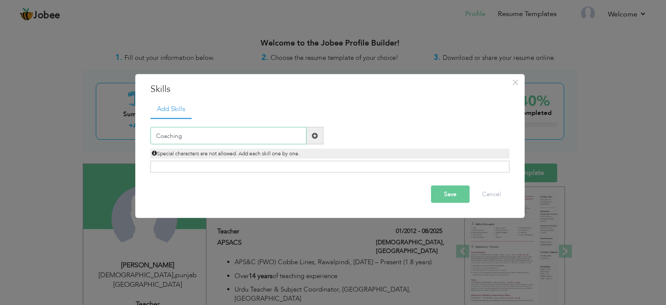
type input "Coaching"
click at [310, 137] on span at bounding box center [314, 135] width 17 height 17
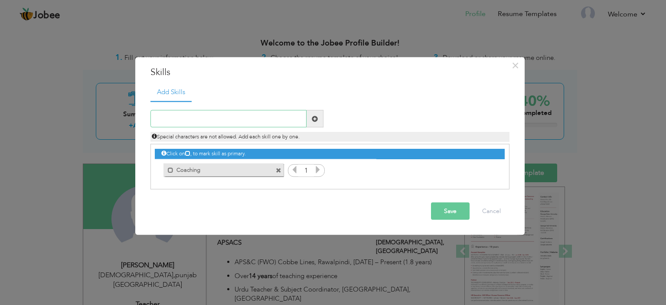
click at [217, 115] on input "text" at bounding box center [228, 118] width 156 height 17
click at [316, 169] on icon at bounding box center [318, 170] width 8 height 8
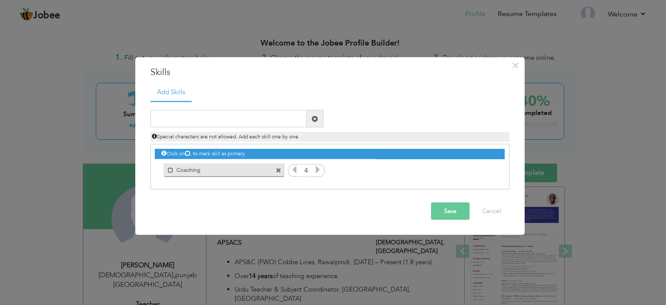
click at [316, 169] on icon at bounding box center [318, 170] width 8 height 8
click at [187, 151] on icon at bounding box center [187, 152] width 5 height 5
click at [171, 169] on span at bounding box center [171, 170] width 6 height 6
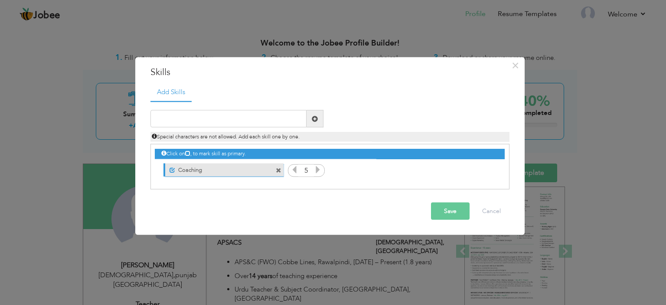
click at [293, 172] on icon at bounding box center [294, 170] width 8 height 8
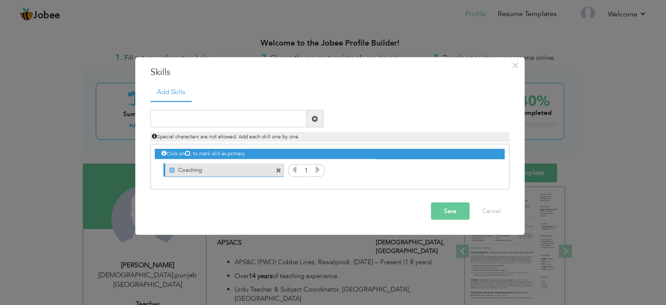
click at [293, 172] on icon at bounding box center [294, 170] width 8 height 8
click at [319, 171] on icon at bounding box center [318, 170] width 8 height 8
click at [291, 172] on icon at bounding box center [294, 170] width 8 height 8
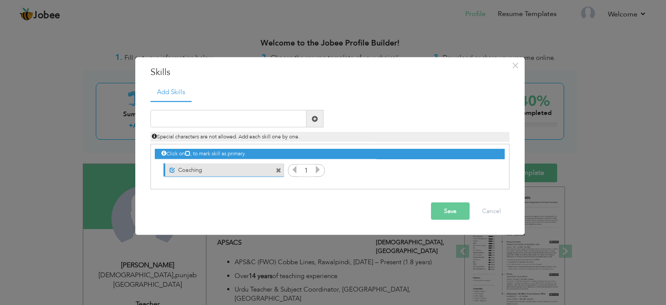
click at [319, 170] on icon at bounding box center [318, 170] width 8 height 8
drag, startPoint x: 260, startPoint y: 101, endPoint x: 250, endPoint y: 118, distance: 19.5
click at [256, 107] on div "Duplicate entry" at bounding box center [329, 145] width 359 height 89
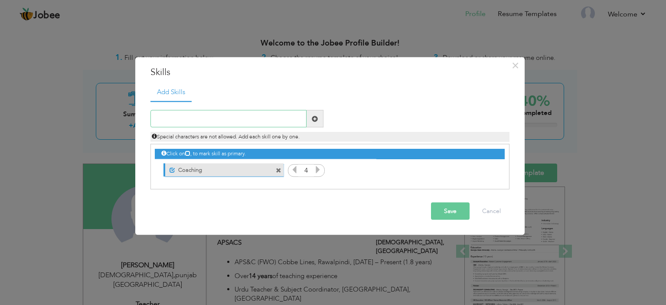
click at [250, 118] on input "text" at bounding box center [228, 118] width 156 height 17
paste input "✔ Motivational skills"
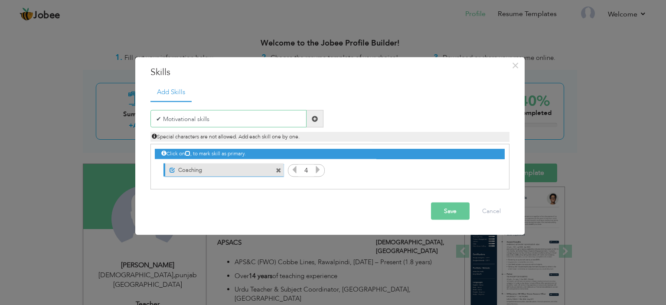
type input "✔ Motivational skills"
click at [314, 119] on span at bounding box center [315, 118] width 6 height 6
click at [274, 122] on input "text" at bounding box center [228, 118] width 156 height 17
paste input "✔ Motivational skills"
drag, startPoint x: 163, startPoint y: 119, endPoint x: 134, endPoint y: 122, distance: 28.3
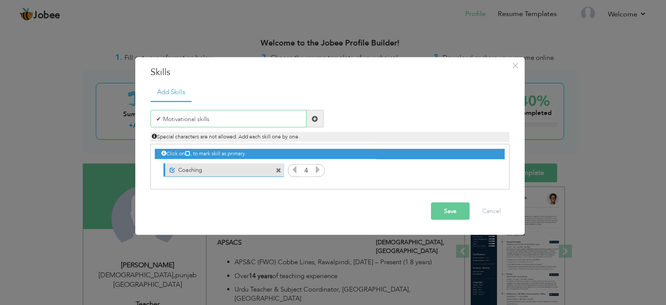
click at [135, 122] on div "× Skills Add Skills ✔ Motivational skills Duplicate entry Unmark as primary ski…" at bounding box center [330, 152] width 390 height 192
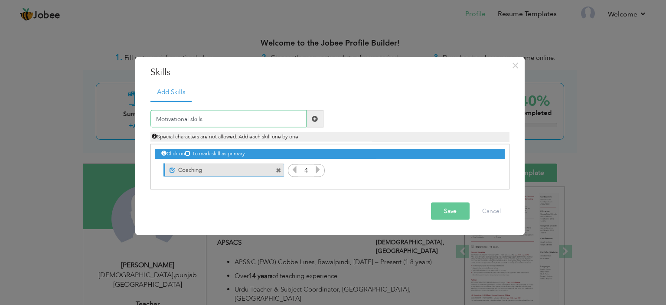
type input "Motivational skills"
drag, startPoint x: 318, startPoint y: 115, endPoint x: 302, endPoint y: 137, distance: 27.0
click at [318, 115] on span at bounding box center [314, 118] width 17 height 17
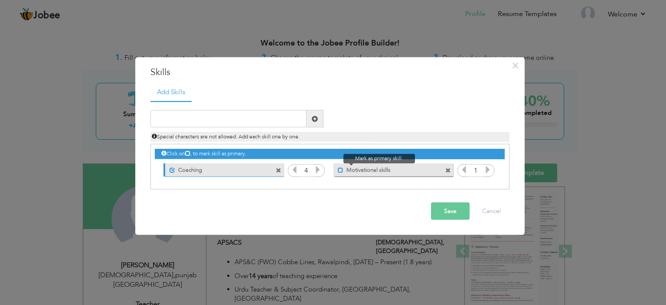
click at [339, 167] on span at bounding box center [341, 170] width 6 height 6
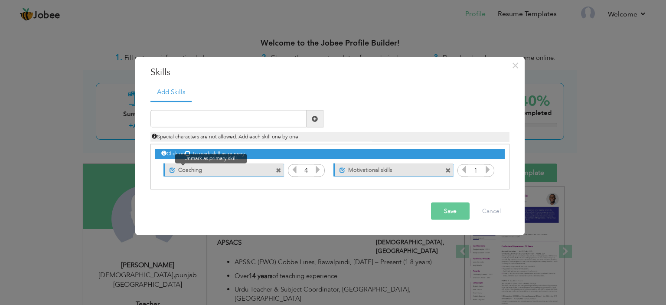
click at [172, 168] on span at bounding box center [172, 170] width 6 height 6
click at [172, 168] on span at bounding box center [171, 170] width 6 height 6
click at [243, 116] on input "text" at bounding box center [228, 118] width 156 height 17
paste input "Problem Solving"
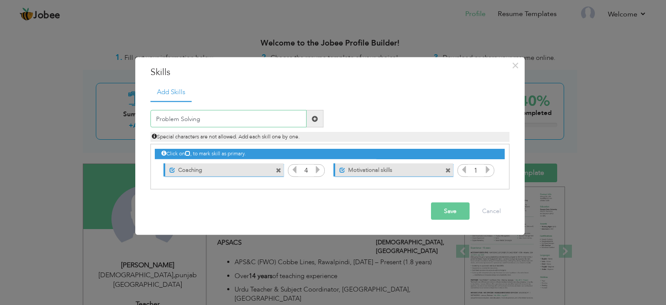
type input "Problem Solving"
click at [315, 119] on span at bounding box center [315, 118] width 6 height 6
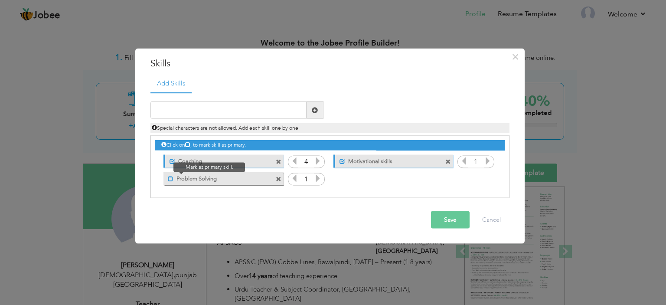
click at [169, 178] on span at bounding box center [171, 179] width 6 height 6
click at [292, 162] on icon at bounding box center [294, 161] width 8 height 8
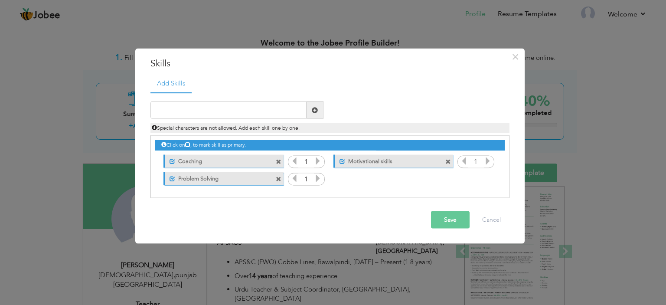
click at [292, 162] on icon at bounding box center [294, 161] width 8 height 8
drag, startPoint x: 250, startPoint y: 119, endPoint x: 248, endPoint y: 111, distance: 8.3
click at [249, 117] on div "Duplicate entry Special characters are not allowed. Add each skill one by one." at bounding box center [330, 117] width 372 height 32
click at [248, 111] on input "text" at bounding box center [228, 109] width 156 height 17
paste input "Communication Skills"
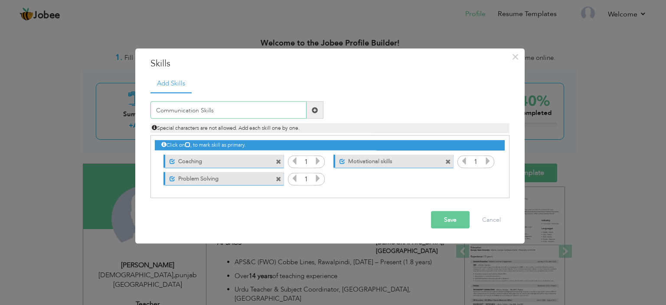
type input "Communication Skills"
click at [316, 113] on span at bounding box center [315, 110] width 6 height 6
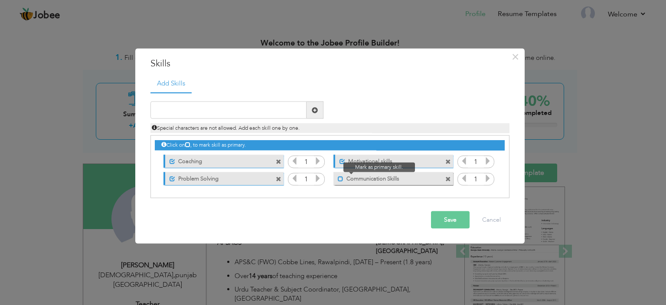
click at [342, 179] on span at bounding box center [341, 179] width 6 height 6
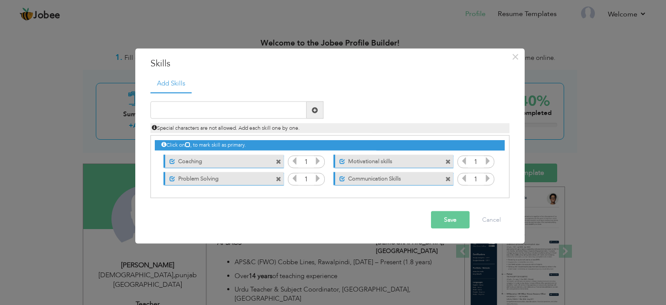
click at [461, 220] on button "Save" at bounding box center [450, 219] width 39 height 17
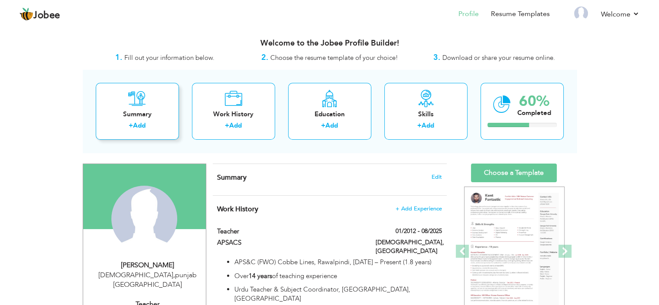
click at [164, 118] on div "Summary" at bounding box center [137, 114] width 69 height 9
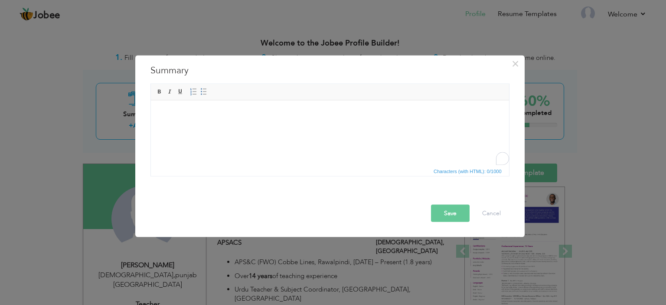
click at [215, 118] on html at bounding box center [329, 113] width 358 height 26
click at [271, 127] on html at bounding box center [329, 113] width 358 height 26
click at [234, 127] on html at bounding box center [329, 113] width 358 height 26
click at [241, 124] on html at bounding box center [329, 113] width 358 height 26
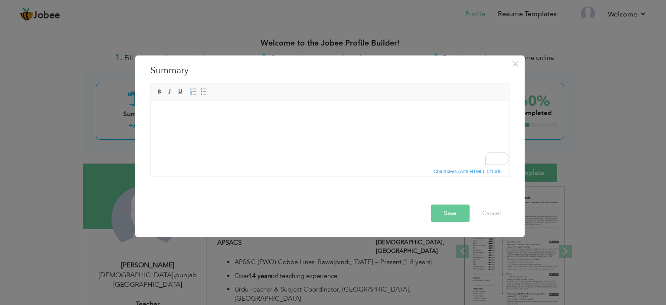
click at [283, 124] on html at bounding box center [329, 113] width 358 height 26
click at [283, 127] on html at bounding box center [329, 113] width 358 height 26
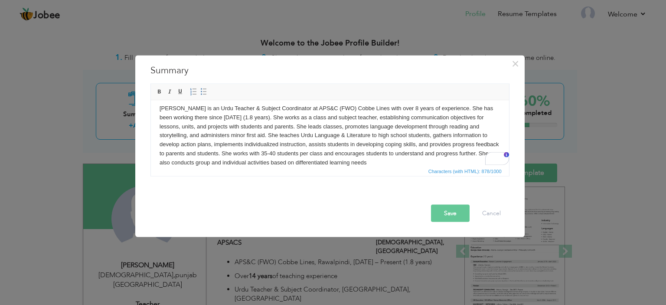
click at [438, 212] on button "Save" at bounding box center [450, 212] width 39 height 17
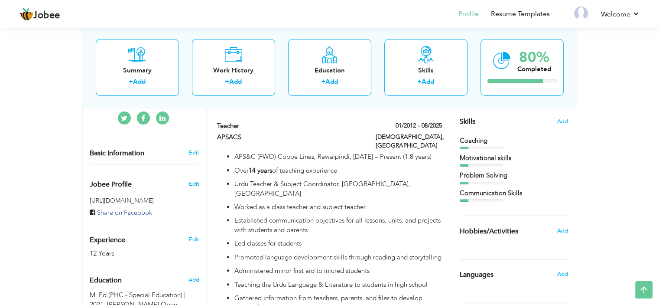
scroll to position [0, 0]
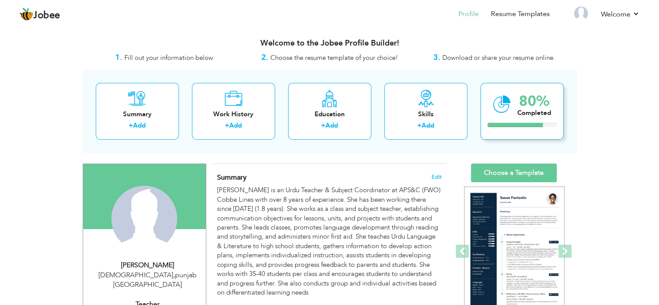
click at [523, 111] on div "Completed" at bounding box center [534, 112] width 34 height 9
click at [526, 101] on div "80%" at bounding box center [534, 101] width 34 height 14
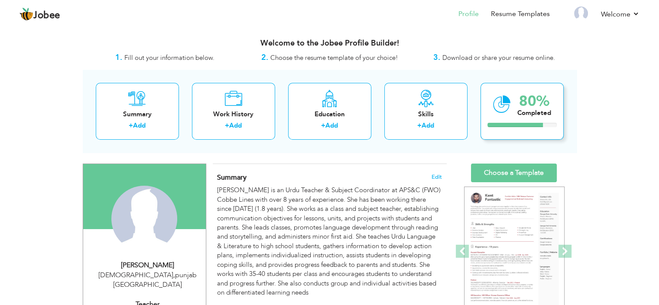
click at [523, 120] on div "80% Completed" at bounding box center [522, 111] width 83 height 57
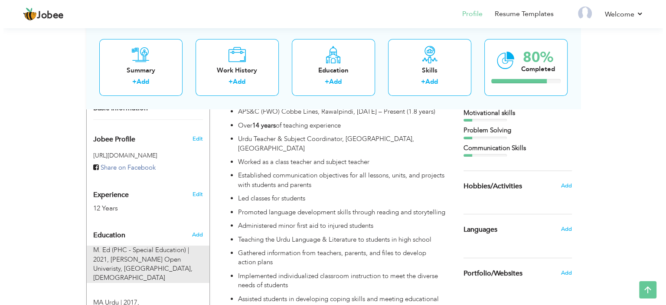
scroll to position [404, 0]
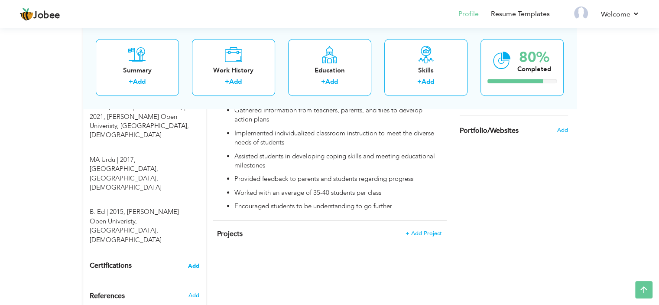
click at [193, 263] on span "Add" at bounding box center [193, 266] width 11 height 6
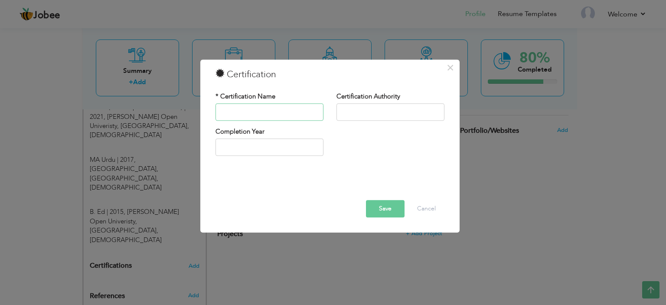
paste input "Effective Teaching & Learning"
type input "Effective Teaching & Learning"
click at [362, 105] on input "text" at bounding box center [390, 111] width 108 height 17
paste input "Oxford University Press"
type input "Oxford University Press"
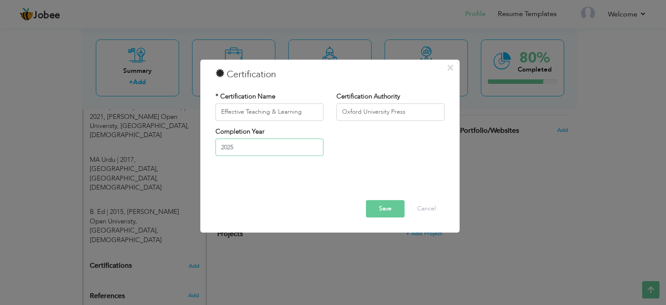
drag, startPoint x: 277, startPoint y: 148, endPoint x: 383, endPoint y: 42, distance: 149.9
click at [277, 143] on input "2025" at bounding box center [269, 147] width 108 height 17
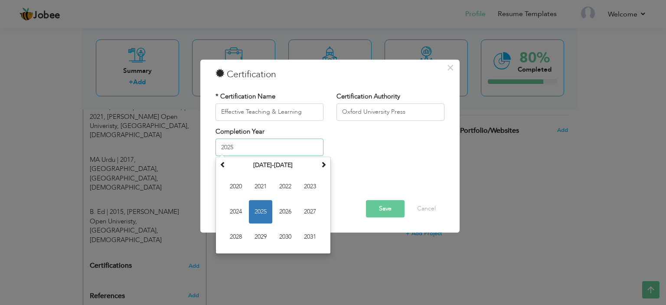
click at [301, 154] on input "2025" at bounding box center [269, 147] width 108 height 17
paste input "Aug 2019 - Aug 2019"
drag, startPoint x: 233, startPoint y: 148, endPoint x: 193, endPoint y: 150, distance: 40.0
click at [193, 150] on div "× Certification * Certification Name Effective Teaching & Learning Certificatio…" at bounding box center [333, 152] width 666 height 305
click at [220, 162] on span at bounding box center [223, 165] width 6 height 6
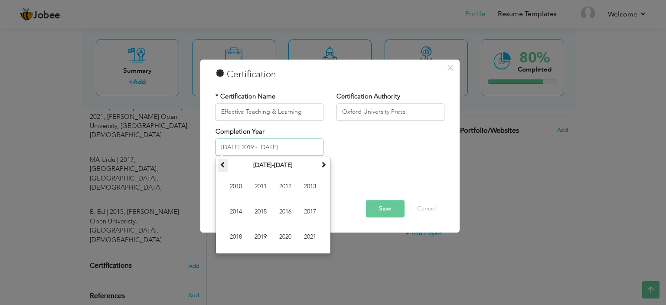
click at [220, 162] on span at bounding box center [223, 165] width 6 height 6
click at [326, 161] on th at bounding box center [323, 165] width 10 height 13
click at [260, 236] on span "2019" at bounding box center [260, 236] width 23 height 23
type input "2019"
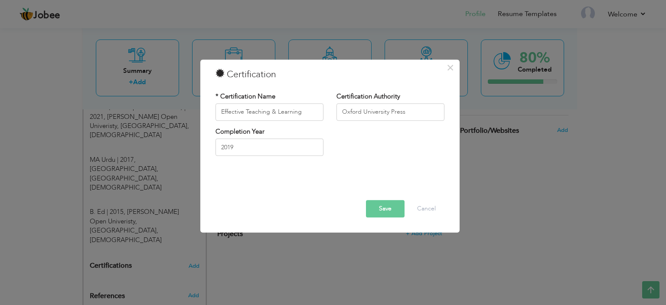
click at [399, 206] on button "Save" at bounding box center [385, 208] width 39 height 17
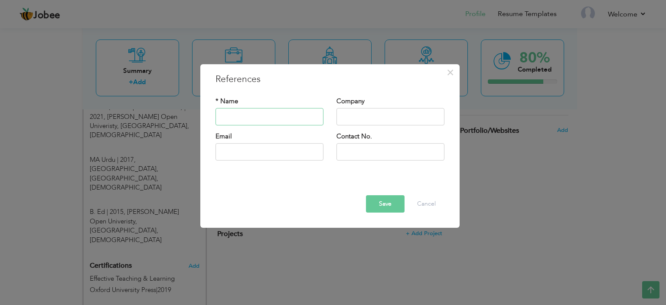
click at [296, 120] on input "text" at bounding box center [269, 116] width 108 height 17
paste input "Muhammad Sadiq | +93345581110 APS&C (FWO) Cobbe Lines, Rawalpindi sadiq.shigri@…"
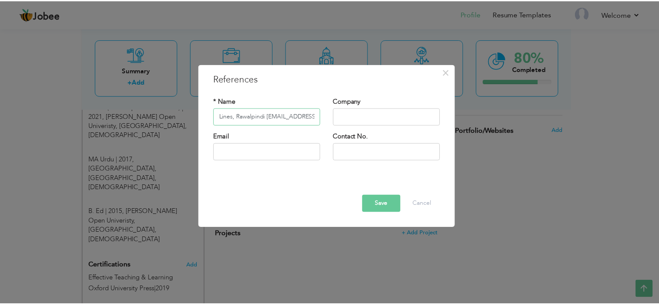
scroll to position [0, 0]
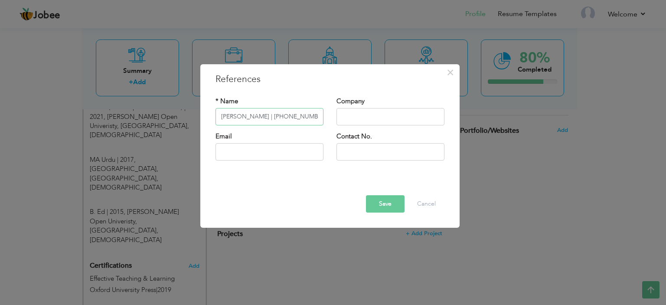
paste input "text"
type input "[PERSON_NAME]"
drag, startPoint x: 350, startPoint y: 116, endPoint x: 380, endPoint y: 84, distance: 43.6
click at [350, 116] on input "text" at bounding box center [390, 116] width 108 height 17
paste input "APS&C (FWO) Cobbe Lines"
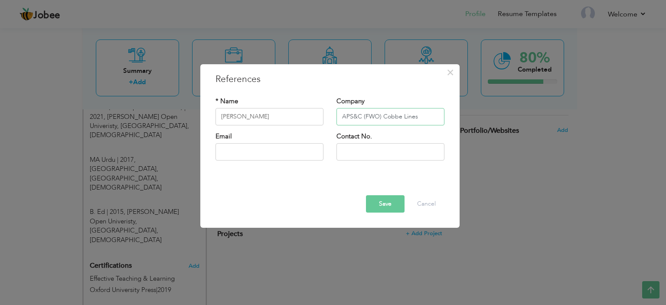
type input "APS&C (FWO) Cobbe Lines"
click at [267, 161] on div "Email" at bounding box center [269, 149] width 121 height 35
click at [272, 154] on input "text" at bounding box center [269, 151] width 108 height 17
paste input "[EMAIL_ADDRESS][DOMAIN_NAME]"
type input "[EMAIL_ADDRESS][DOMAIN_NAME]"
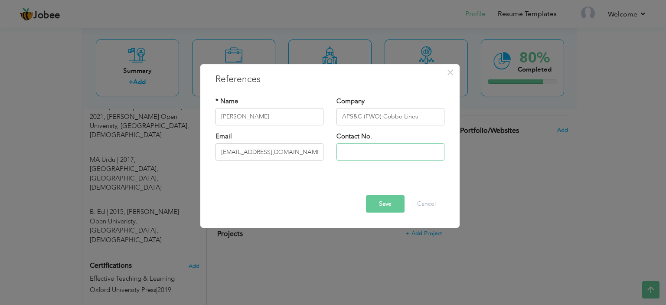
drag, startPoint x: 355, startPoint y: 150, endPoint x: 471, endPoint y: 4, distance: 186.3
click at [357, 150] on input "text" at bounding box center [390, 151] width 108 height 17
paste input "[PHONE_NUMBER]"
drag, startPoint x: 343, startPoint y: 156, endPoint x: 330, endPoint y: 158, distance: 13.7
click at [330, 158] on div "Contact No. +93345581110" at bounding box center [390, 149] width 121 height 35
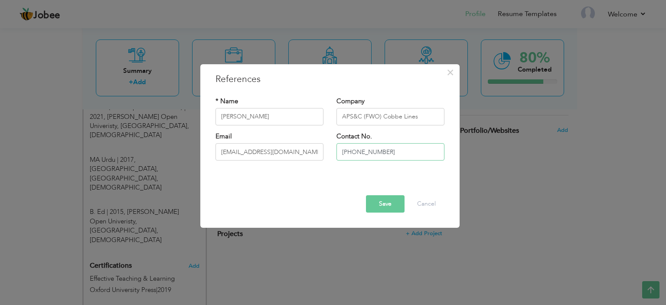
type input "[PHONE_NUMBER]"
click at [383, 201] on button "Save" at bounding box center [385, 203] width 39 height 17
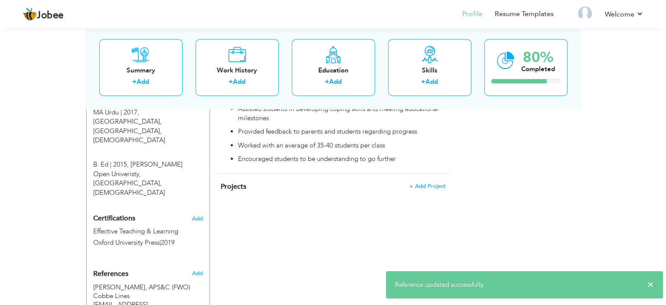
scroll to position [478, 0]
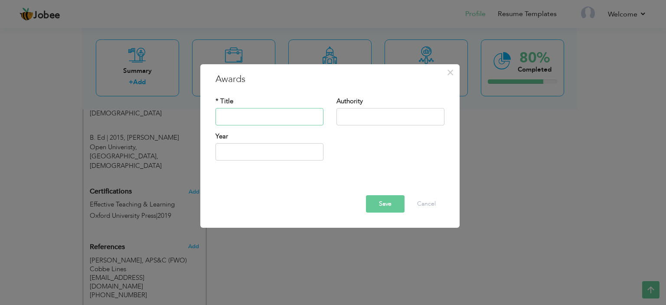
paste input "Best Teacher of the Year"
type input "Best Teacher of the Year"
click at [356, 115] on input "text" at bounding box center [390, 116] width 108 height 17
paste input "Allied School (Project of Punjab Group of Colleges)"
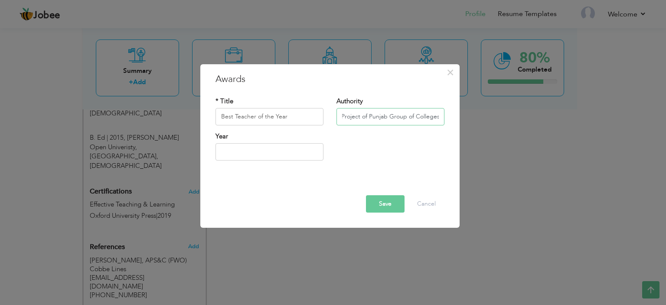
type input "Allied School (Project of Punjab Group of Colleges)"
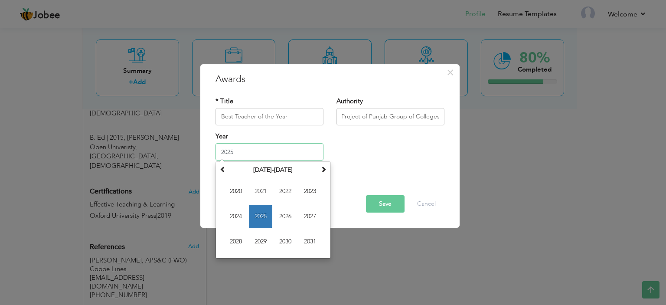
drag, startPoint x: 285, startPoint y: 155, endPoint x: 404, endPoint y: 0, distance: 195.3
click at [285, 154] on input "2025" at bounding box center [269, 151] width 108 height 17
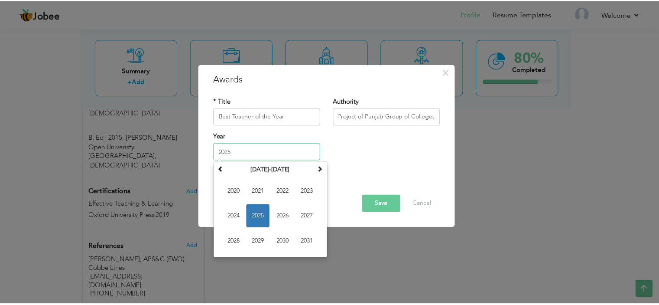
scroll to position [0, 0]
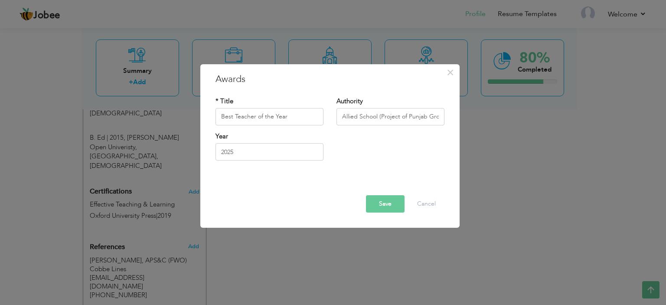
drag, startPoint x: 267, startPoint y: 161, endPoint x: 266, endPoint y: 152, distance: 9.1
click at [267, 162] on div "Year 2025" at bounding box center [269, 149] width 121 height 35
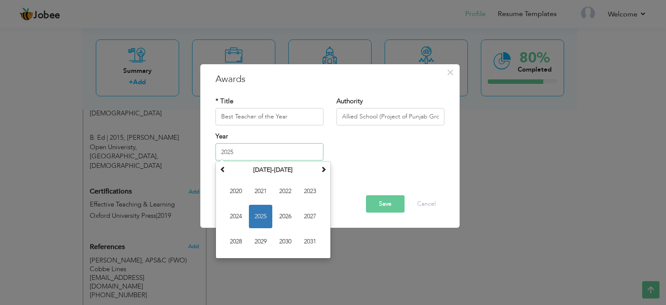
click at [266, 152] on input "2025" at bounding box center [269, 151] width 108 height 17
paste input "2017"
drag, startPoint x: 224, startPoint y: 148, endPoint x: 163, endPoint y: 153, distance: 61.3
click at [163, 153] on div "× Awards * Title Best Teacher of the Year Authority Allied School (Project of P…" at bounding box center [333, 152] width 666 height 305
paste input "text"
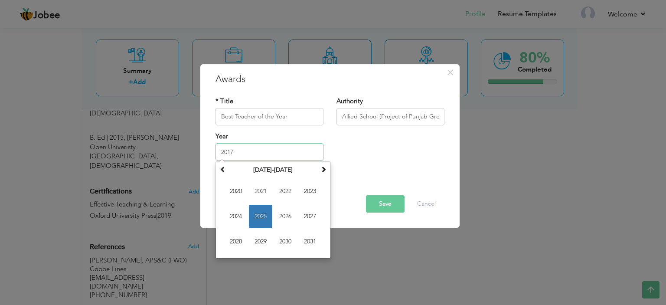
type input "2017"
click at [395, 204] on button "Save" at bounding box center [385, 203] width 39 height 17
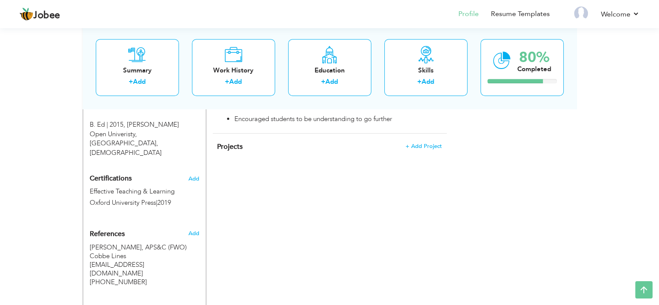
scroll to position [289, 0]
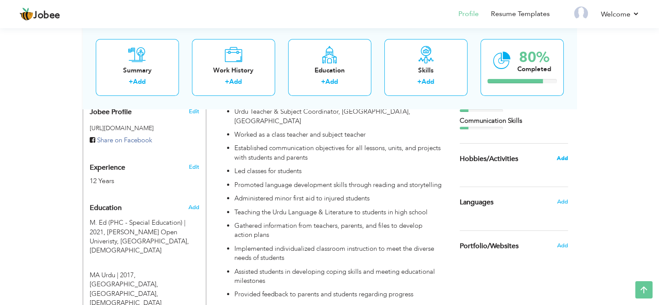
click at [563, 159] on span "Add" at bounding box center [561, 158] width 11 height 8
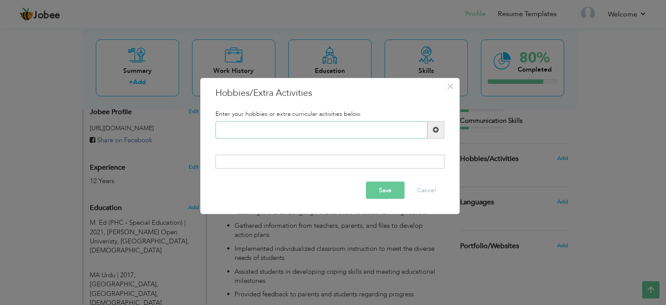
click at [344, 137] on input "text" at bounding box center [321, 129] width 212 height 17
click at [345, 129] on input "text" at bounding box center [321, 129] width 212 height 17
paste input "Book Reading Cooking Gard"
drag, startPoint x: 300, startPoint y: 131, endPoint x: 179, endPoint y: 131, distance: 121.3
click at [179, 131] on div "× Hobbies/Extra Activities Enter your hobbies or extra curricular activities be…" at bounding box center [333, 152] width 666 height 305
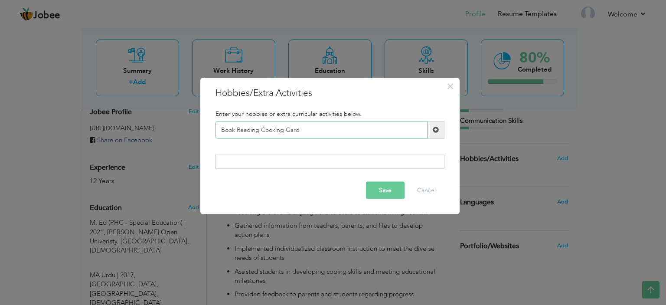
click at [304, 127] on input "Book Reading Cooking Gard" at bounding box center [321, 129] width 212 height 17
drag, startPoint x: 296, startPoint y: 130, endPoint x: 234, endPoint y: 133, distance: 62.5
click at [234, 133] on input "Book Reading Cooking Gard" at bounding box center [321, 129] width 212 height 17
paste input "ook Reading Cooking Gard"
drag, startPoint x: 302, startPoint y: 129, endPoint x: 261, endPoint y: 135, distance: 41.2
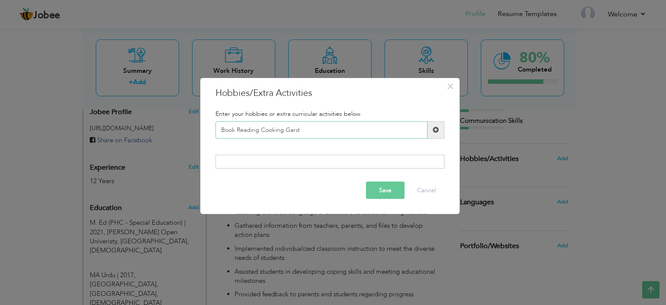
click at [261, 135] on input "Book Reading Cooking Gard" at bounding box center [321, 129] width 212 height 17
type input "Book Reading"
click at [437, 130] on span at bounding box center [436, 130] width 6 height 6
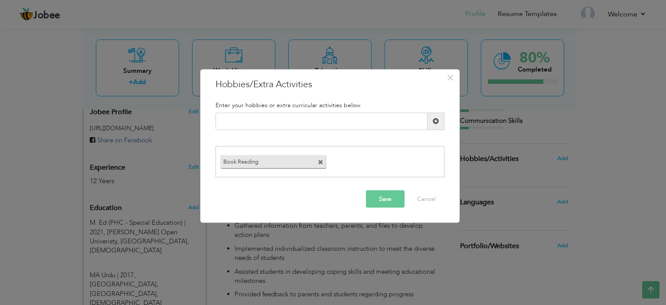
click at [224, 163] on label "Book Reading" at bounding box center [265, 160] width 90 height 11
click at [292, 122] on input "text" at bounding box center [321, 120] width 212 height 17
paste input "Book Reading Cooking Gard"
drag, startPoint x: 259, startPoint y: 124, endPoint x: 211, endPoint y: 124, distance: 48.1
click at [211, 124] on div "Book Reading Cooking Gard" at bounding box center [330, 120] width 242 height 17
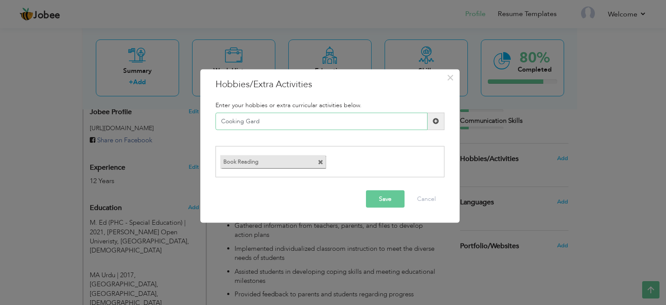
drag, startPoint x: 244, startPoint y: 124, endPoint x: 302, endPoint y: 114, distance: 58.0
click at [298, 117] on input "Cooking Gard" at bounding box center [321, 120] width 212 height 17
type input "Cooking"
click at [439, 122] on span at bounding box center [435, 120] width 17 height 17
click at [309, 120] on input "text" at bounding box center [321, 120] width 212 height 17
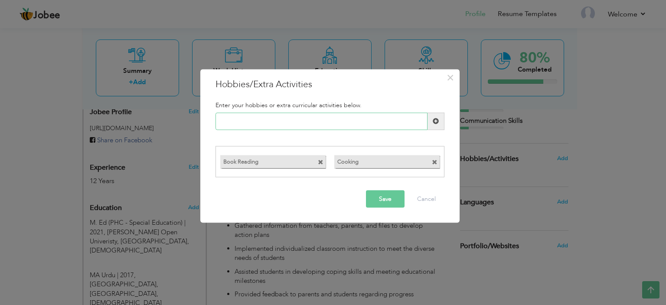
paste input "Gardening"
type input "Gardening"
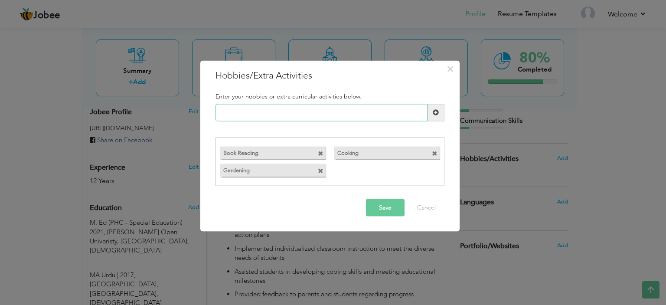
paste input "Travelling"
type input "Travelling"
click at [391, 208] on button "Save" at bounding box center [385, 207] width 39 height 17
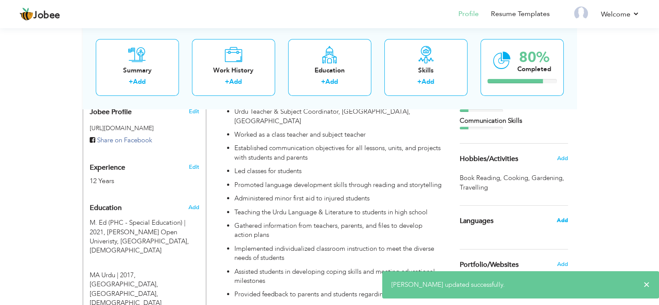
click at [558, 221] on span "Add" at bounding box center [561, 220] width 11 height 8
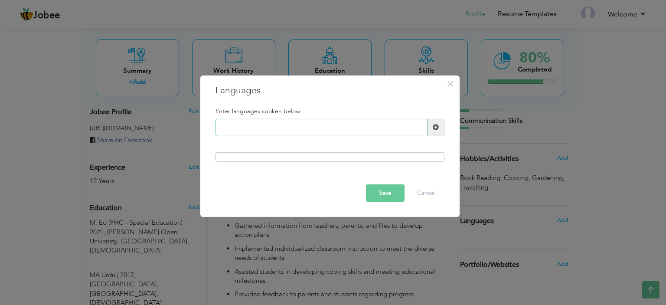
paste input "Urdu - Native English - M"
type input "Urdu"
click at [436, 131] on span at bounding box center [435, 127] width 17 height 17
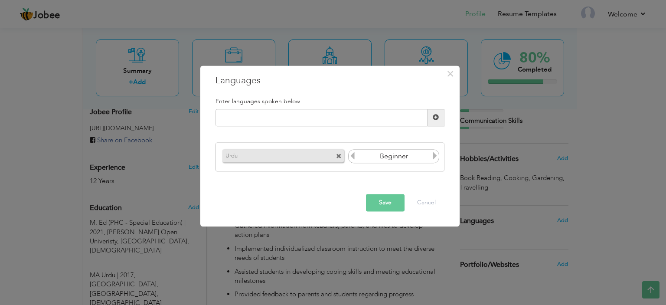
click at [433, 156] on icon at bounding box center [435, 156] width 8 height 8
click at [373, 115] on input "text" at bounding box center [321, 117] width 212 height 17
type input "English"
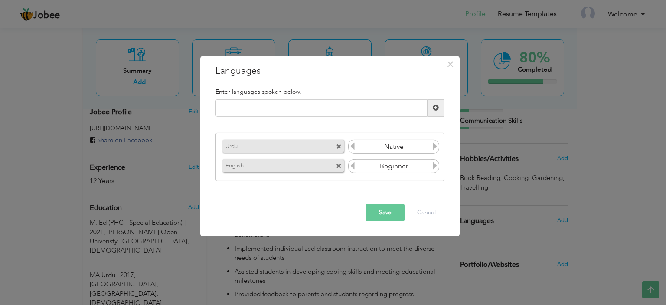
click at [435, 169] on icon at bounding box center [435, 166] width 8 height 8
click at [299, 105] on input "text" at bounding box center [321, 107] width 212 height 17
type input "Persian"
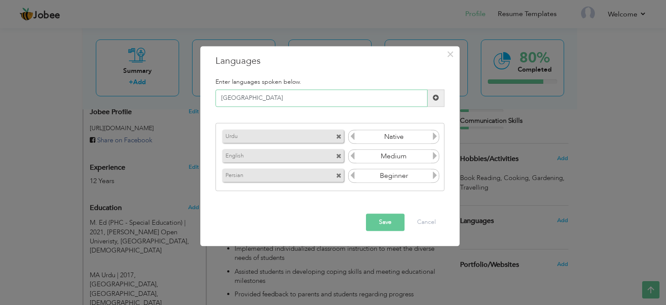
type input "Punjabi"
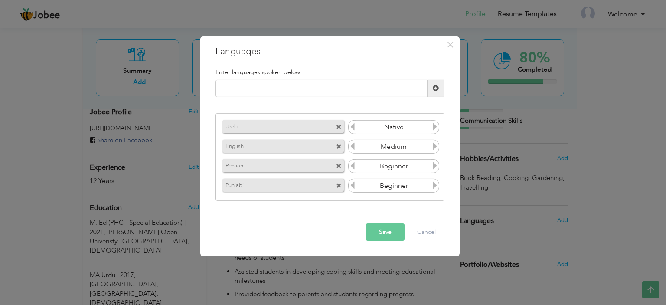
click at [383, 232] on button "Save" at bounding box center [385, 231] width 39 height 17
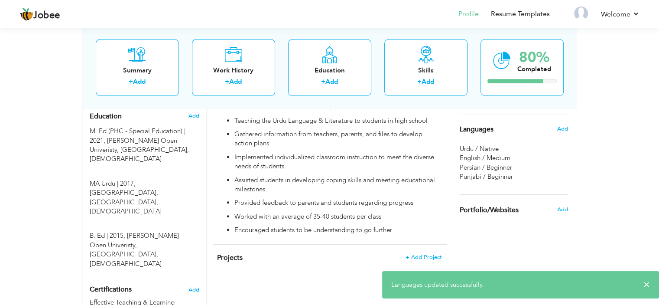
scroll to position [341, 0]
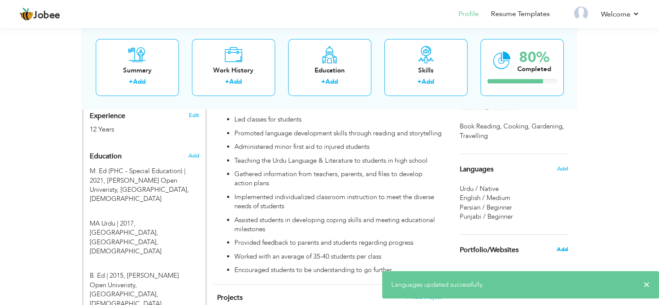
click at [563, 246] on span "Add" at bounding box center [561, 249] width 11 height 8
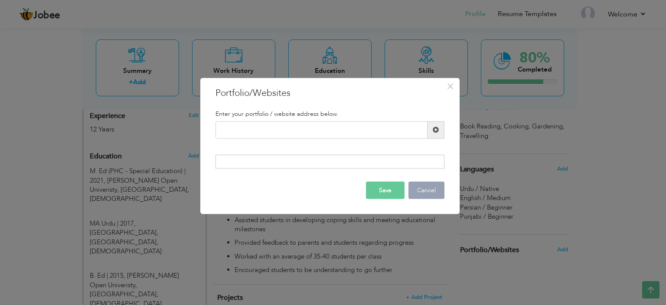
click at [426, 194] on button "Cancel" at bounding box center [426, 190] width 36 height 17
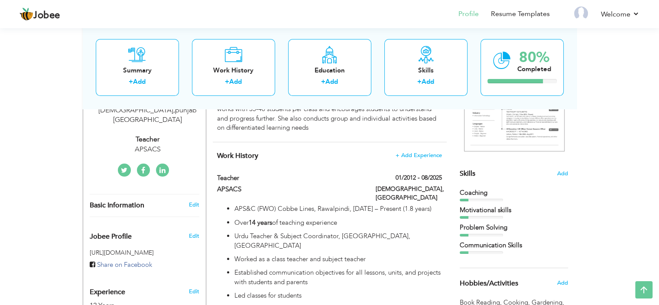
scroll to position [158, 0]
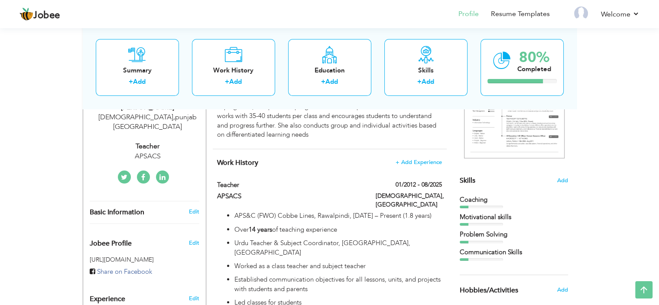
click at [474, 203] on div "Coaching" at bounding box center [514, 199] width 108 height 9
click at [523, 214] on div "Motivational skills" at bounding box center [514, 216] width 108 height 9
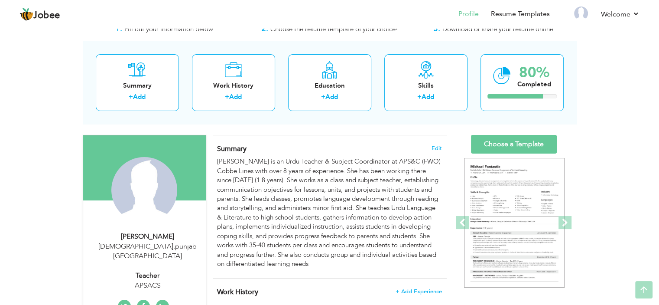
scroll to position [26, 0]
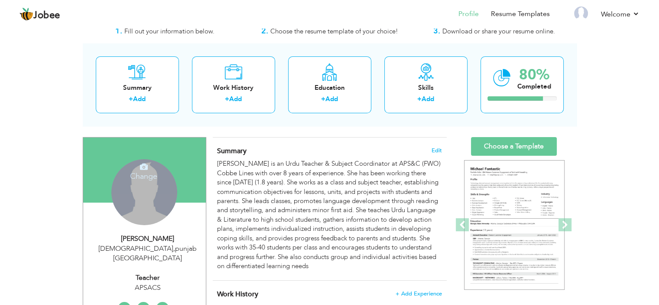
click at [123, 192] on div "Change Remove" at bounding box center [144, 192] width 66 height 66
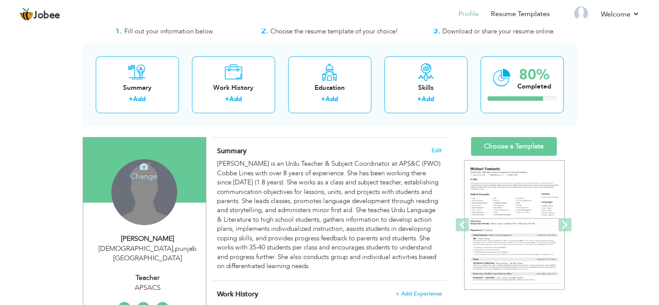
click at [142, 165] on icon at bounding box center [144, 167] width 8 height 8
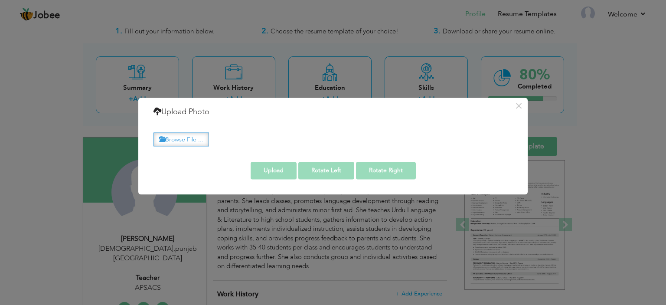
click at [188, 137] on label "Browse File ..." at bounding box center [180, 139] width 55 height 13
click at [0, 0] on input "Browse File ..." at bounding box center [0, 0] width 0 height 0
click at [195, 135] on label "Browse File ..." at bounding box center [180, 139] width 55 height 13
click at [0, 0] on input "Browse File ..." at bounding box center [0, 0] width 0 height 0
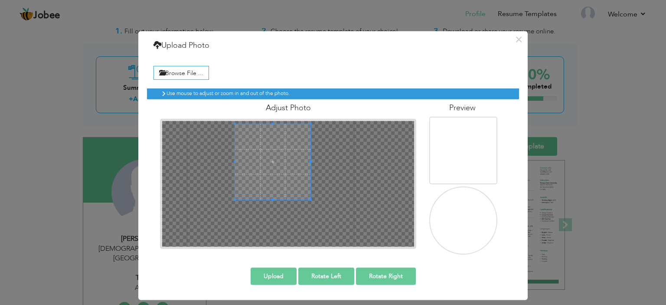
click at [283, 174] on span at bounding box center [272, 161] width 75 height 75
click at [269, 163] on span at bounding box center [267, 157] width 75 height 75
click at [280, 165] on span at bounding box center [271, 157] width 75 height 75
click at [464, 226] on img at bounding box center [462, 241] width 182 height 243
click at [276, 275] on button "Upload" at bounding box center [273, 275] width 46 height 17
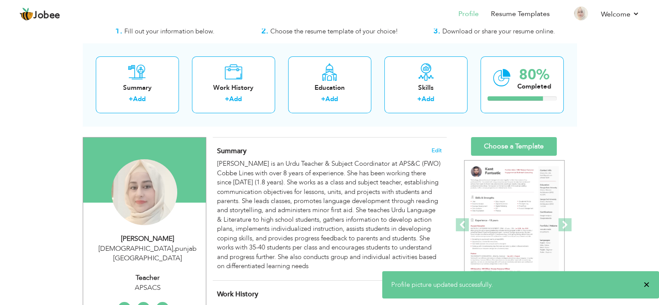
click at [645, 281] on span "×" at bounding box center [647, 284] width 7 height 9
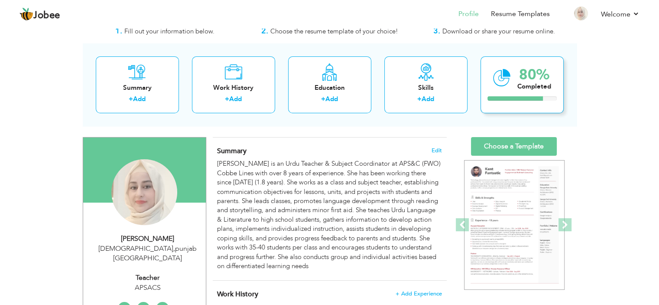
click at [527, 72] on div "80%" at bounding box center [534, 75] width 34 height 14
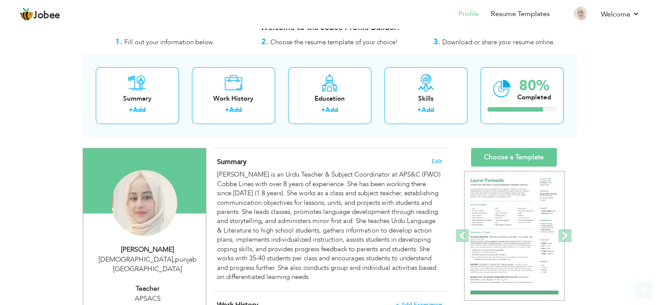
scroll to position [11, 0]
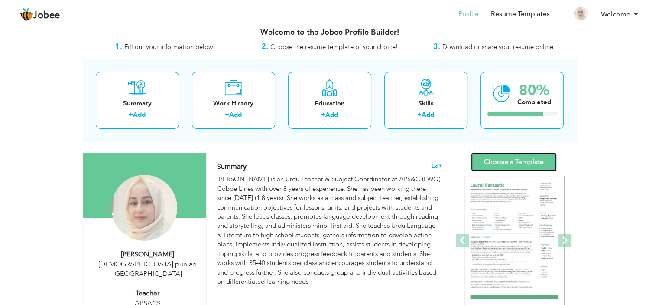
click at [522, 160] on link "Choose a Template" at bounding box center [514, 162] width 86 height 19
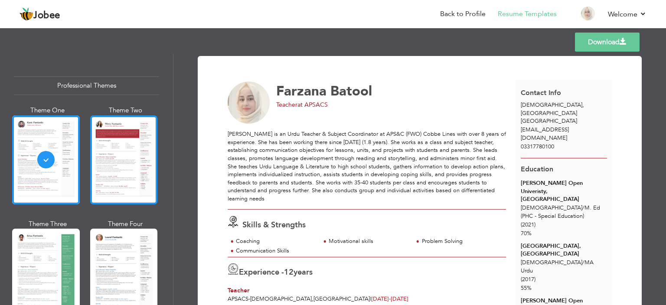
click at [133, 153] on div at bounding box center [124, 159] width 68 height 89
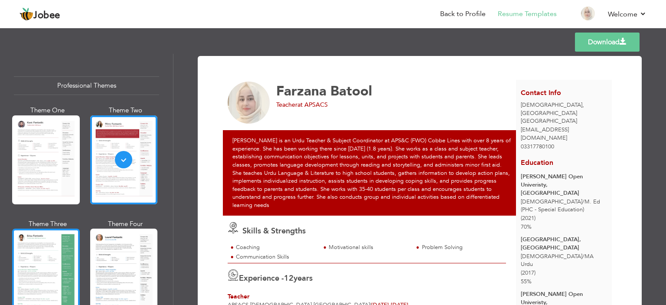
click at [59, 263] on div at bounding box center [46, 272] width 68 height 89
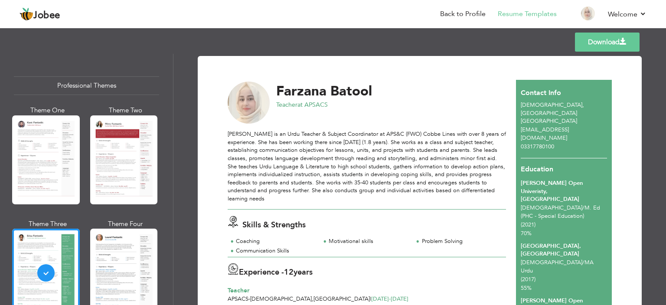
scroll to position [217, 0]
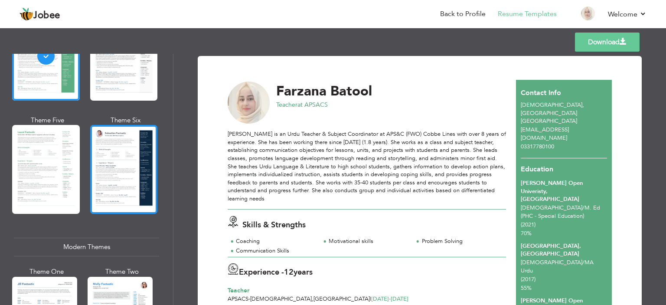
click at [126, 176] on div at bounding box center [124, 169] width 68 height 89
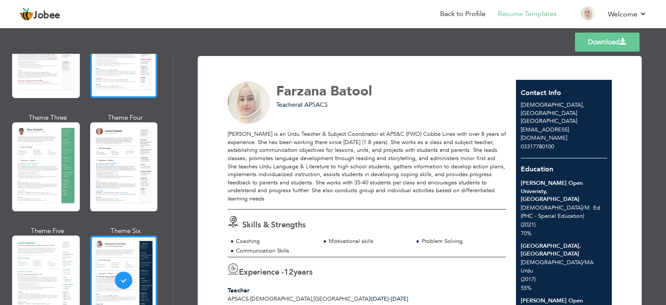
scroll to position [0, 0]
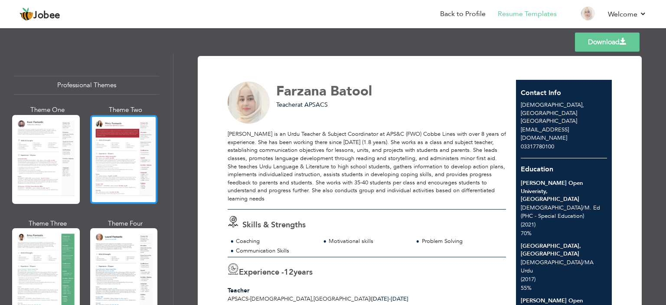
click at [106, 151] on div at bounding box center [124, 159] width 68 height 89
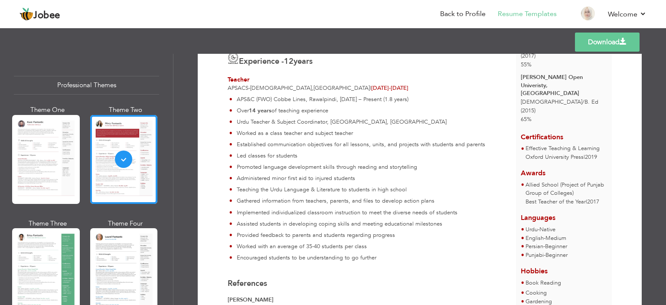
scroll to position [0, 0]
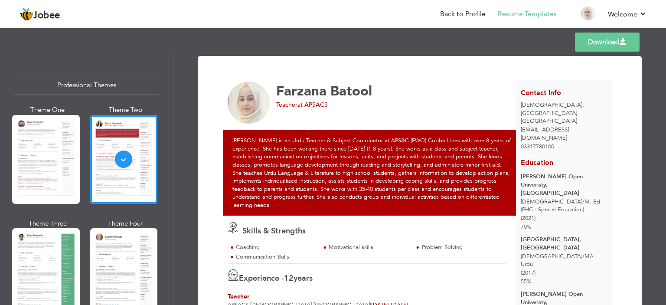
click at [612, 46] on link "Download" at bounding box center [607, 42] width 65 height 19
click at [588, 42] on link "Download" at bounding box center [607, 42] width 65 height 19
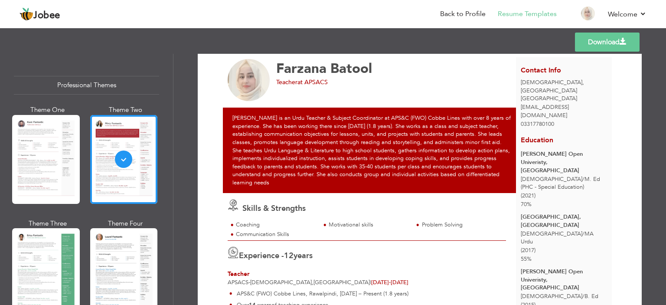
scroll to position [17, 0]
